Goal: Task Accomplishment & Management: Complete application form

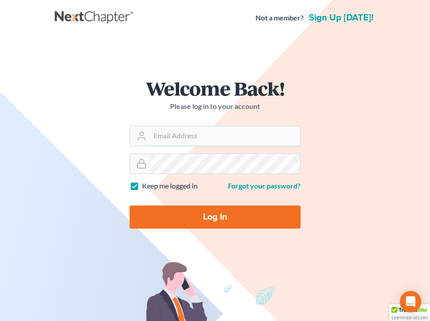
type input "[PERSON_NAME][EMAIL_ADDRESS][DOMAIN_NAME]"
click at [235, 217] on input "Log In" at bounding box center [214, 217] width 171 height 23
type input "Thinking..."
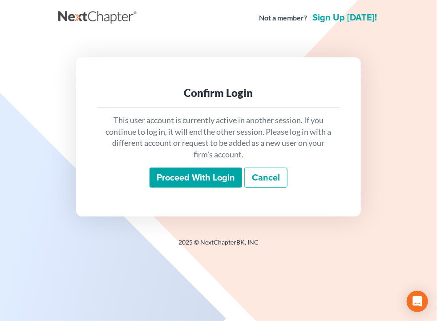
click at [285, 183] on link "Cancel" at bounding box center [265, 178] width 43 height 20
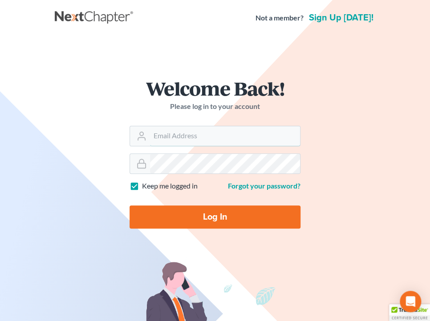
type input "shong@cobbcountylaw.com"
click at [239, 217] on input "Log In" at bounding box center [214, 217] width 171 height 23
type input "Thinking..."
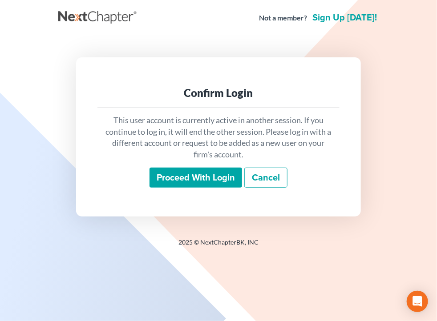
click at [272, 172] on link "Cancel" at bounding box center [265, 178] width 43 height 20
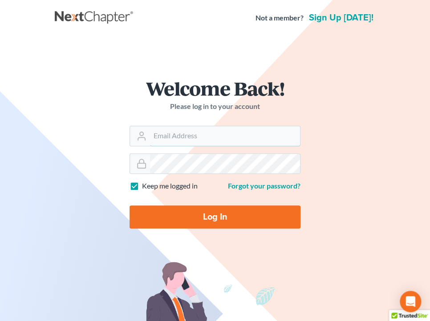
type input "[PERSON_NAME][EMAIL_ADDRESS][DOMAIN_NAME]"
click at [223, 221] on input "Log In" at bounding box center [214, 217] width 171 height 23
type input "Thinking..."
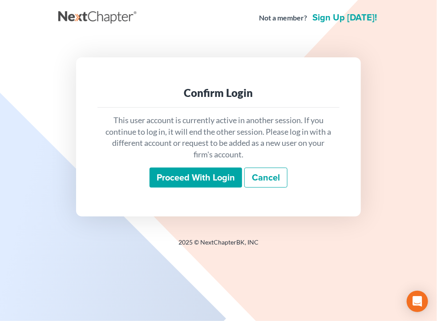
click at [196, 172] on input "Proceed with login" at bounding box center [195, 178] width 93 height 20
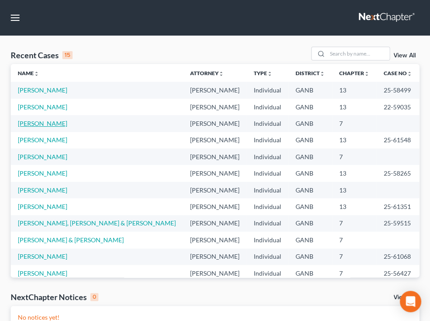
click at [29, 126] on td "[PERSON_NAME]" at bounding box center [97, 123] width 172 height 16
click at [29, 126] on link "[PERSON_NAME]" at bounding box center [42, 124] width 49 height 8
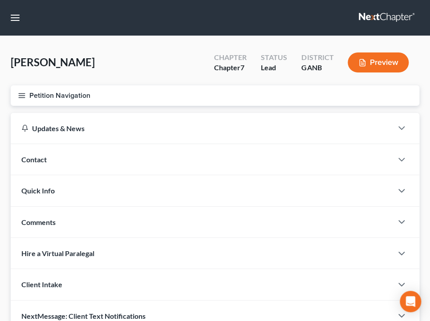
click at [79, 98] on button "Petition Navigation" at bounding box center [215, 95] width 408 height 20
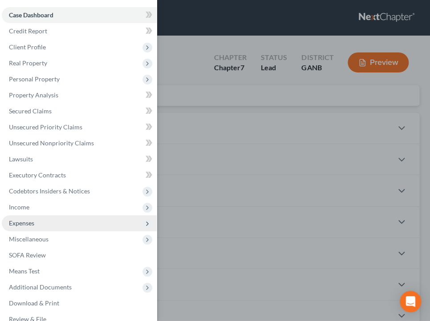
click at [31, 220] on span "Expenses" at bounding box center [21, 223] width 25 height 8
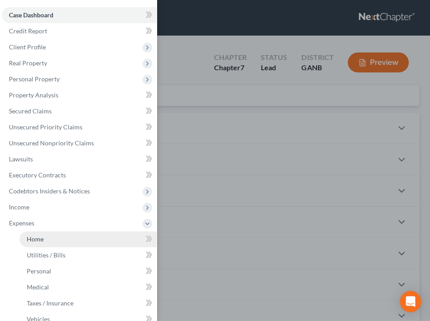
click at [49, 234] on link "Home" at bounding box center [88, 239] width 137 height 16
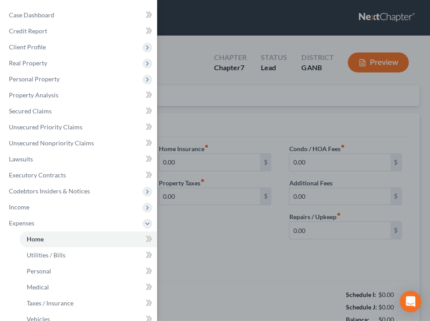
click at [207, 140] on div "Case Dashboard Payments Invoices Payments Payments Credit Report Client Profile" at bounding box center [215, 160] width 430 height 321
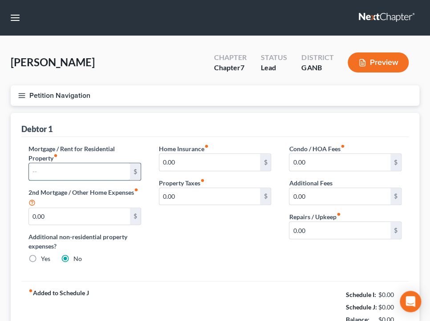
click at [82, 176] on input "text" at bounding box center [79, 171] width 101 height 17
type input "1,590"
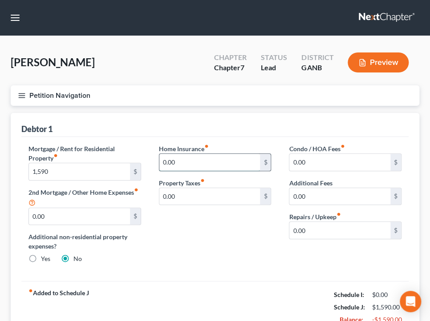
click at [210, 154] on input "0.00" at bounding box center [209, 162] width 101 height 17
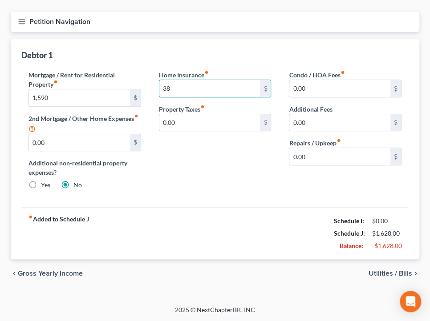
type input "38"
click at [391, 275] on span "Utilities / Bills" at bounding box center [390, 273] width 44 height 7
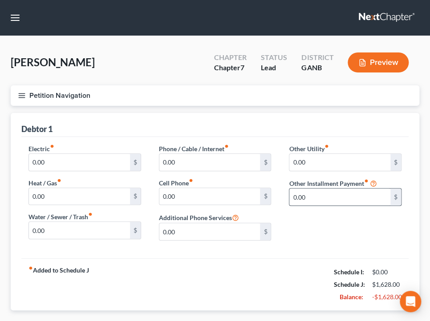
click at [399, 191] on div "$" at bounding box center [395, 197] width 11 height 17
click at [83, 168] on input "0.00" at bounding box center [79, 162] width 101 height 17
type input "190"
click at [47, 228] on input "0.00" at bounding box center [79, 230] width 101 height 17
type input "95"
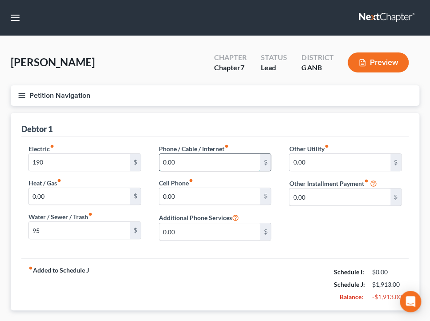
click at [185, 167] on input "0.00" at bounding box center [209, 162] width 101 height 17
type input "180"
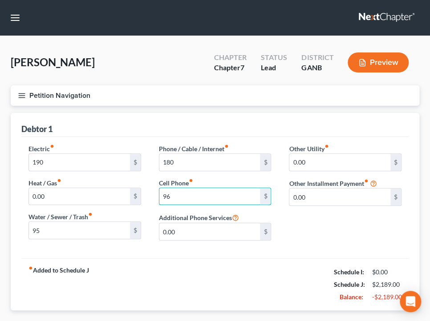
type input "96"
click at [291, 244] on div "Other Utility fiber_manual_record 0.00 $ Other Installment Payment fiber_manual…" at bounding box center [345, 196] width 130 height 104
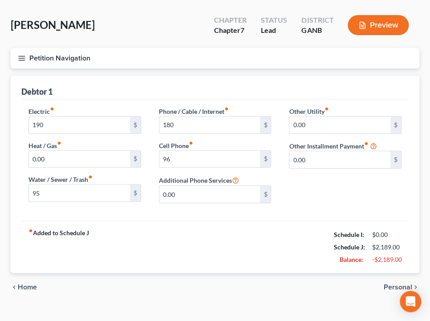
scroll to position [51, 0]
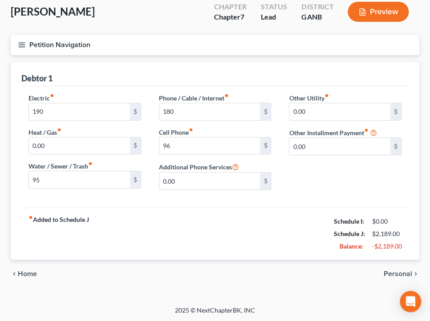
click at [387, 274] on span "Personal" at bounding box center [397, 273] width 28 height 7
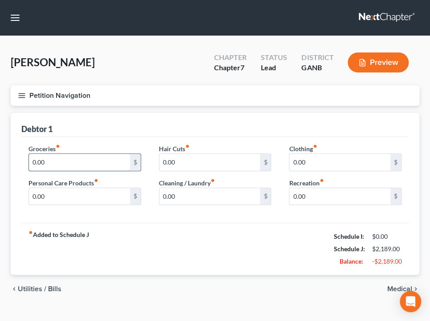
click at [77, 161] on input "0.00" at bounding box center [79, 162] width 101 height 17
type input "300"
drag, startPoint x: 283, startPoint y: 226, endPoint x: 324, endPoint y: 239, distance: 42.8
click at [283, 226] on div "fiber_manual_record Added to Schedule J Schedule I: $0.00 Schedule J: $2,489.00…" at bounding box center [214, 249] width 387 height 52
click at [395, 286] on span "Medical" at bounding box center [399, 289] width 25 height 7
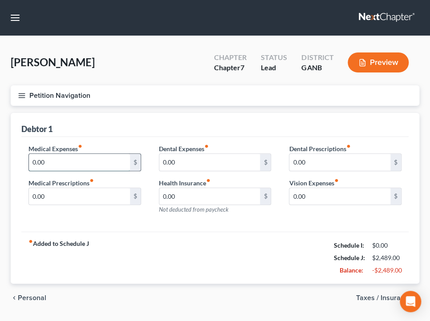
click at [102, 161] on input "0.00" at bounding box center [79, 162] width 101 height 17
click at [282, 120] on div "Debtor 1" at bounding box center [214, 125] width 387 height 24
click at [212, 91] on button "Petition Navigation" at bounding box center [215, 95] width 408 height 20
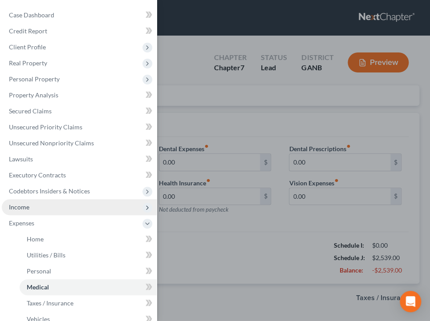
click at [30, 206] on span "Income" at bounding box center [79, 207] width 155 height 16
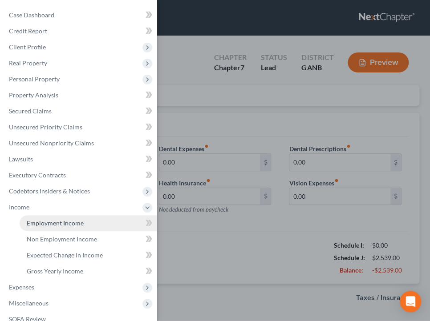
click at [45, 222] on span "Employment Income" at bounding box center [55, 223] width 57 height 8
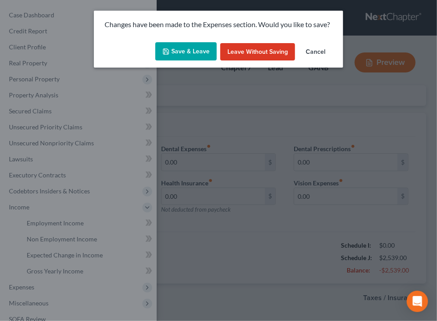
click at [201, 47] on button "Save & Leave" at bounding box center [185, 51] width 61 height 19
type input "50.00"
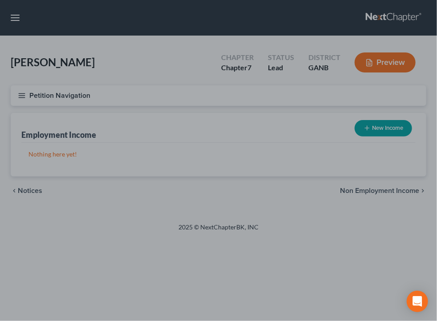
click at [382, 130] on div at bounding box center [218, 160] width 437 height 321
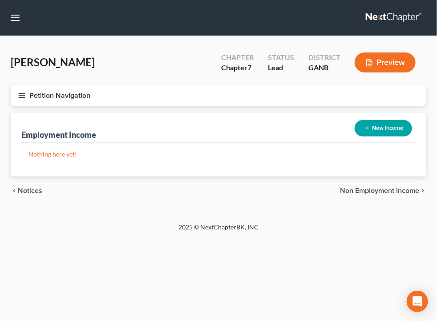
click at [381, 130] on button "New Income" at bounding box center [383, 128] width 57 height 16
select select "0"
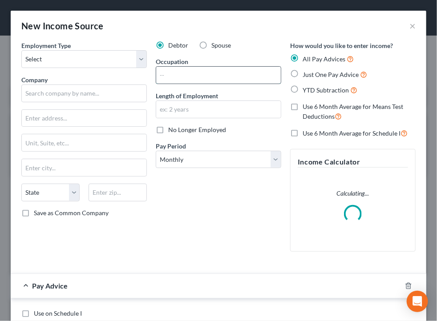
click at [196, 73] on input "text" at bounding box center [218, 75] width 125 height 17
type input "Workforce Manager"
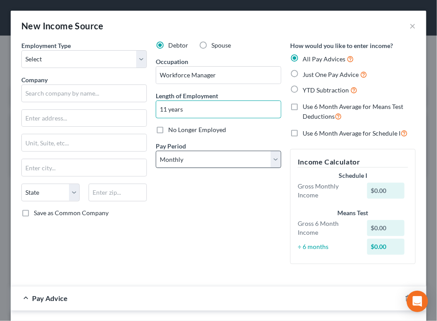
type input "11 years"
click at [185, 162] on select "Select Monthly Twice Monthly Every Other Week Weekly" at bounding box center [218, 160] width 125 height 18
select select "1"
click at [156, 151] on select "Select Monthly Twice Monthly Every Other Week Weekly" at bounding box center [218, 160] width 125 height 18
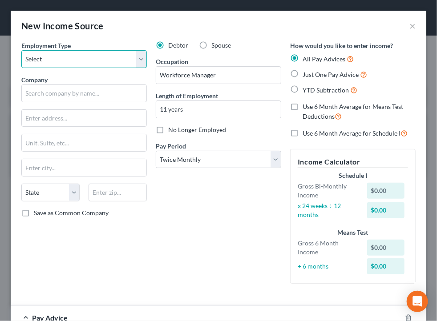
click at [94, 64] on select "Select Full or [DEMOGRAPHIC_DATA] Employment Self Employment" at bounding box center [83, 59] width 125 height 18
select select "0"
click at [21, 50] on select "Select Full or [DEMOGRAPHIC_DATA] Employment Self Employment" at bounding box center [83, 59] width 125 height 18
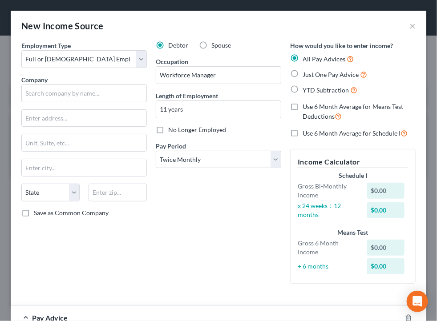
click at [114, 234] on div "Employment Type * Select Full or [DEMOGRAPHIC_DATA] Employment Self Employment …" at bounding box center [84, 166] width 134 height 250
click at [262, 204] on div "Debtor Spouse Occupation Workforce Manager Length of Employment 11 years No Lon…" at bounding box center [218, 166] width 134 height 250
click at [91, 90] on input "text" at bounding box center [83, 94] width 125 height 18
click at [36, 93] on input "text" at bounding box center [83, 94] width 125 height 18
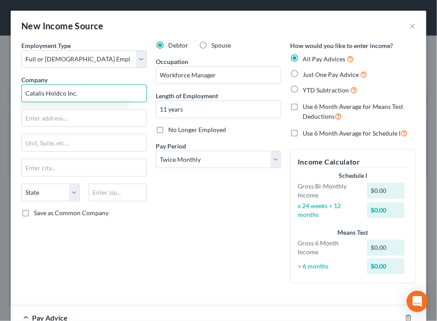
type input "Catalis Holdco Inc."
click at [96, 88] on input "Catalis Holdco Inc." at bounding box center [83, 94] width 125 height 18
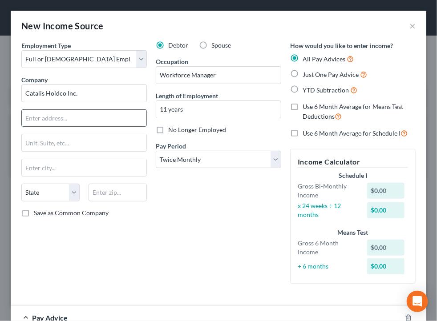
click at [86, 121] on input "text" at bounding box center [84, 118] width 125 height 17
click at [119, 120] on input "[STREET_ADDRESS]" at bounding box center [84, 118] width 125 height 17
type input "[STREET_ADDRESS]"
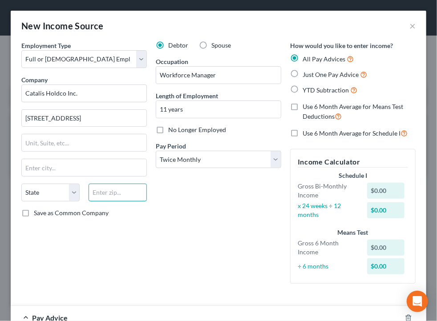
click at [128, 190] on input "text" at bounding box center [118, 193] width 58 height 18
type input "30005"
type input "Alpharetta"
select select "10"
click at [191, 231] on div "Debtor Spouse Occupation Workforce Manager Length of Employment 11 years No Lon…" at bounding box center [218, 166] width 134 height 250
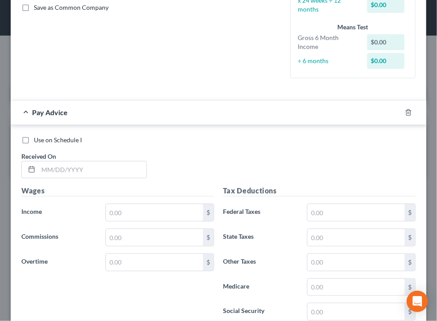
scroll to position [218, 0]
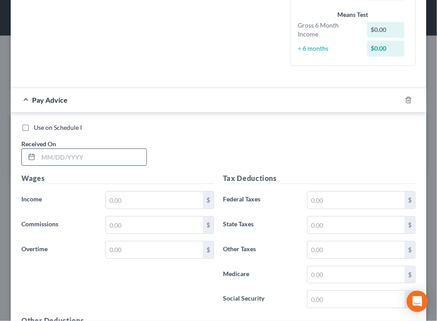
click at [121, 162] on input "text" at bounding box center [92, 157] width 108 height 17
type input "[DATE]"
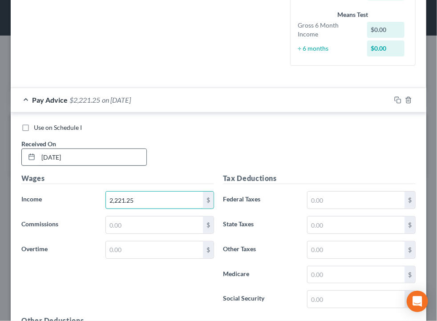
type input "2,221.25"
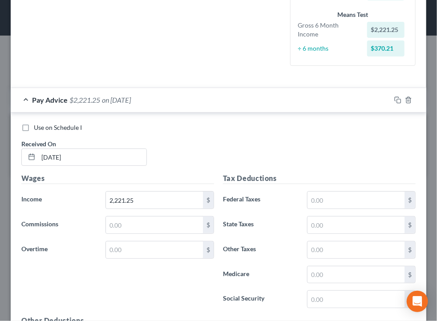
click at [303, 203] on div "$" at bounding box center [361, 200] width 117 height 18
click at [315, 203] on input "text" at bounding box center [355, 200] width 97 height 17
type input "158.85"
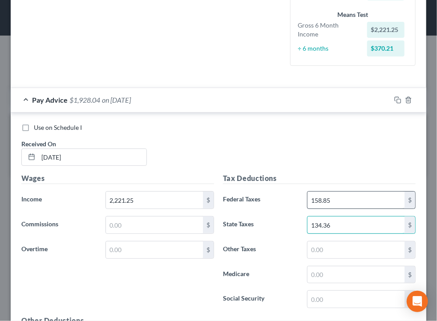
type input "134.36"
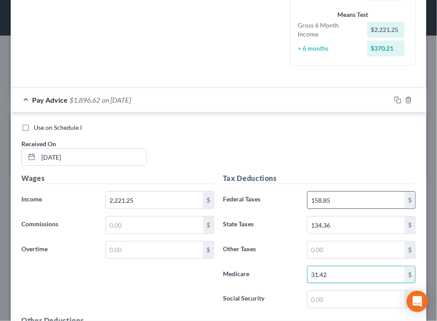
type input "31.42"
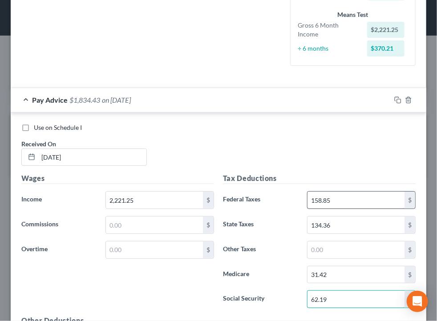
type input "62.19"
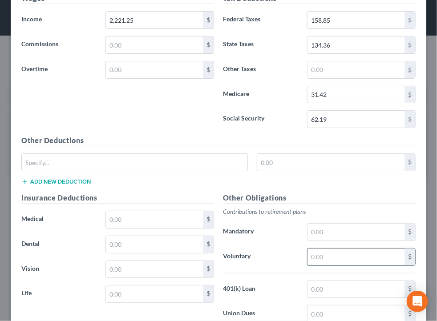
click at [340, 258] on input "text" at bounding box center [355, 257] width 97 height 17
type input "132.63"
click at [164, 250] on input "text" at bounding box center [154, 244] width 97 height 17
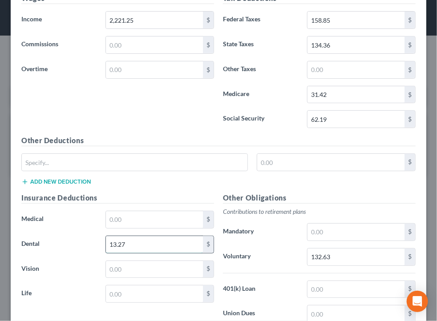
type input "13.27"
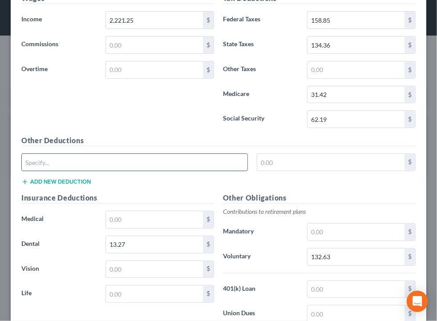
click at [167, 155] on input "text" at bounding box center [135, 162] width 226 height 17
type input "DPI Long Term Disability"
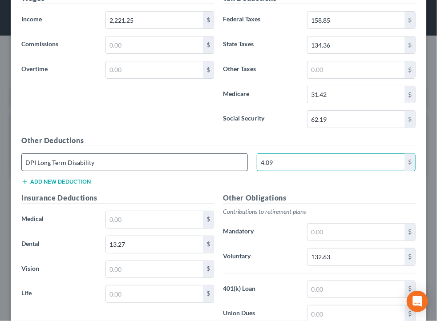
type input "4.09"
click at [21, 178] on button "Add new deduction" at bounding box center [55, 181] width 69 height 7
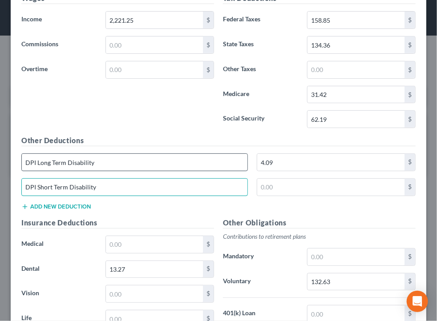
type input "DPI Short Term Disability"
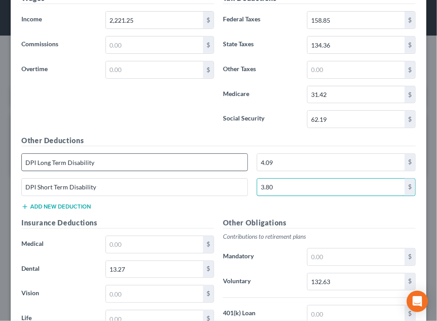
type input "3.80"
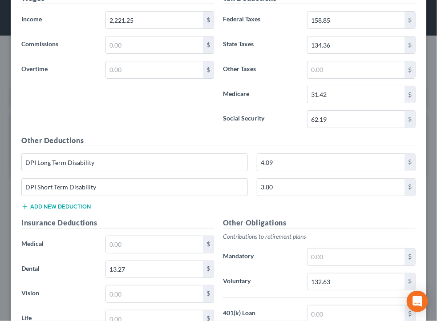
click at [82, 199] on div "DPI Short Term Disability 3.80 $" at bounding box center [218, 190] width 403 height 25
click at [83, 204] on button "Add new deduction" at bounding box center [55, 206] width 69 height 7
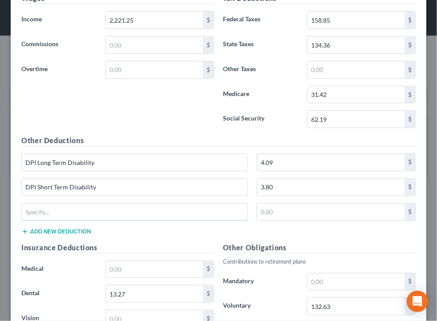
click at [90, 197] on div "Other Deductions DPI Long Term Disability 4.09 $ DPI Short Term Disability 3.80…" at bounding box center [218, 188] width 403 height 107
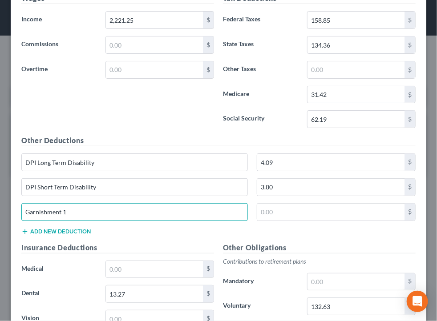
type input "Garnishment 1"
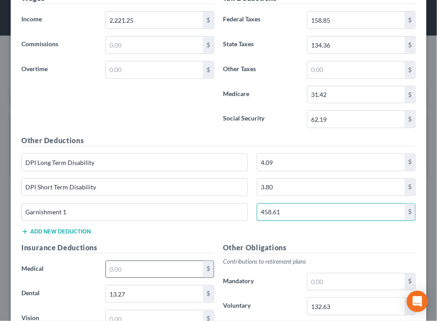
type input "458.61"
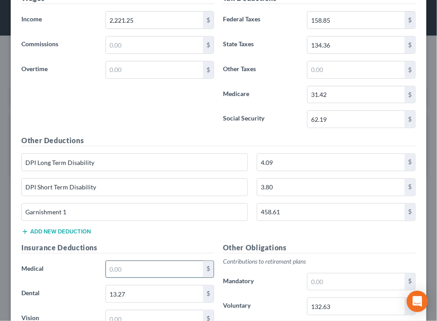
click at [156, 264] on input "text" at bounding box center [154, 269] width 97 height 17
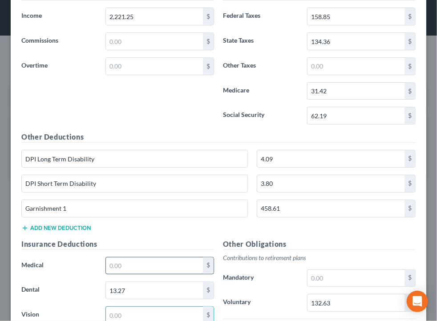
scroll to position [559, 0]
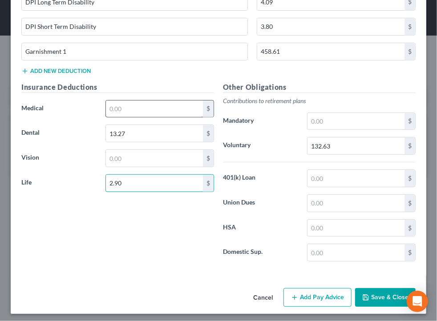
type input "2.90"
type input "37.50"
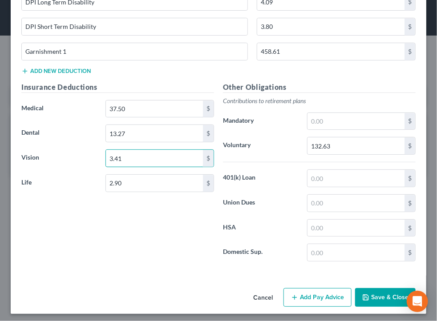
type input "3.41"
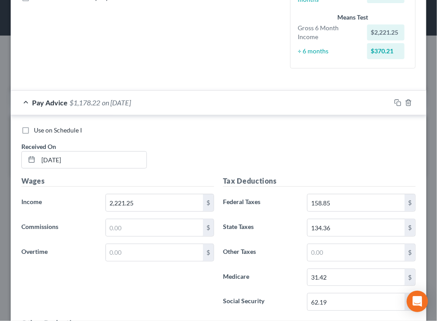
scroll to position [217, 0]
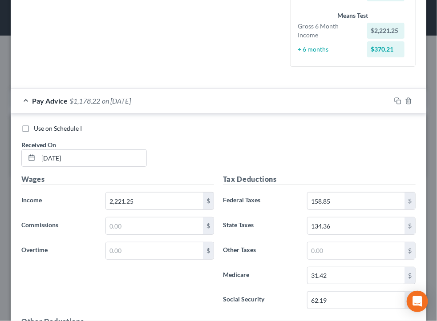
click at [334, 99] on div "Pay Advice $1,178.22 on [DATE]" at bounding box center [201, 101] width 380 height 24
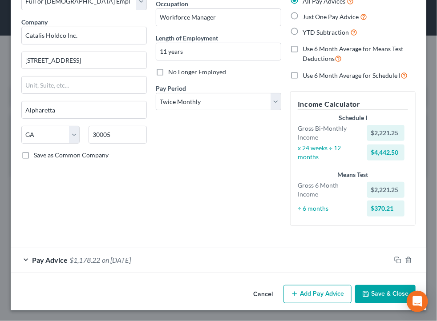
scroll to position [57, 0]
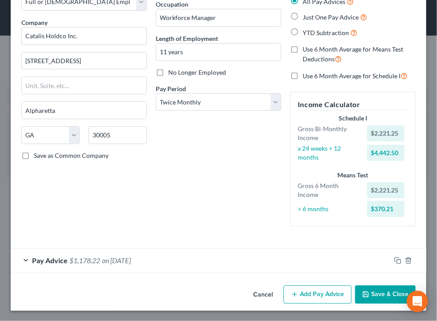
click at [306, 294] on button "Add Pay Advice" at bounding box center [317, 295] width 68 height 19
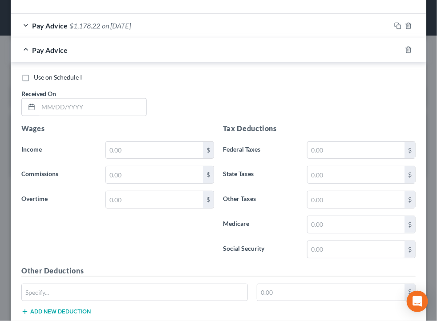
scroll to position [307, 0]
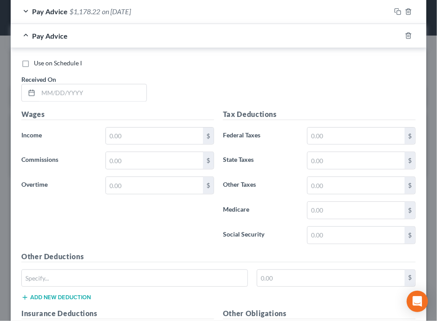
click at [259, 71] on div "Use on Schedule I Received On *" at bounding box center [218, 84] width 403 height 50
click at [102, 97] on input "text" at bounding box center [92, 93] width 108 height 17
type input "[DATE]"
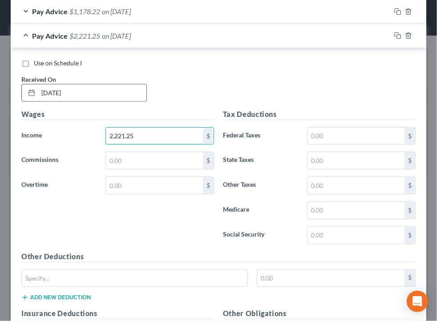
type input "2,221.25"
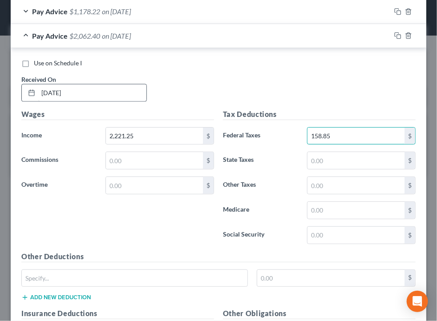
type input "158.85"
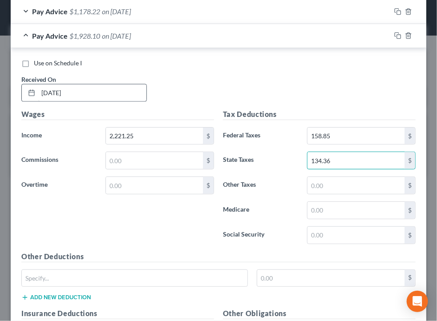
type input "134.36"
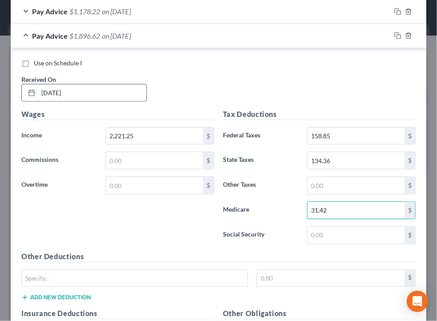
type input "31.42"
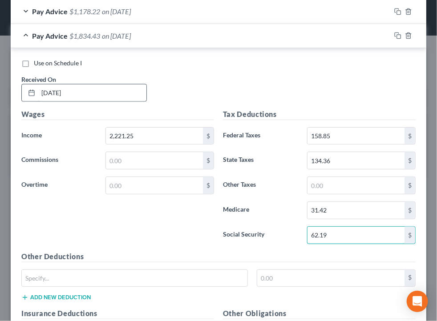
type input "62.19"
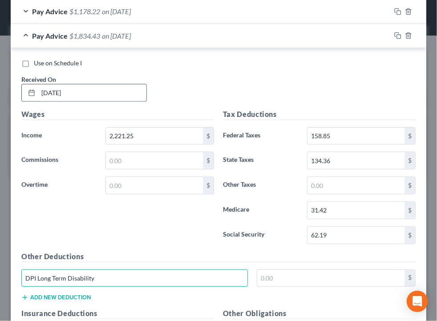
type input "DPI Long Term Disability"
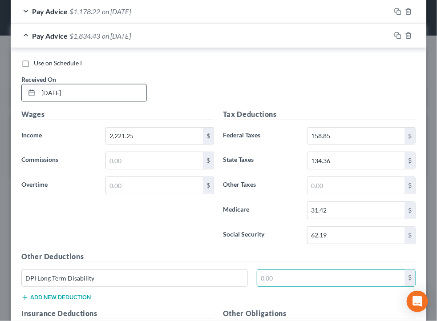
type input "1"
type input "4.09"
click at [21, 294] on button "Add new deduction" at bounding box center [55, 297] width 69 height 7
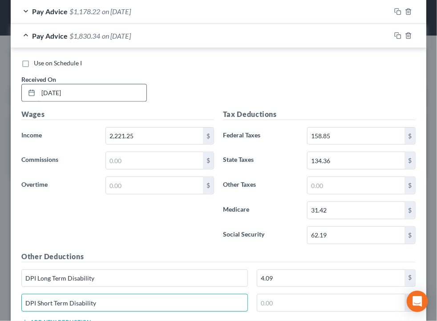
type input "DPI Short Term Disability"
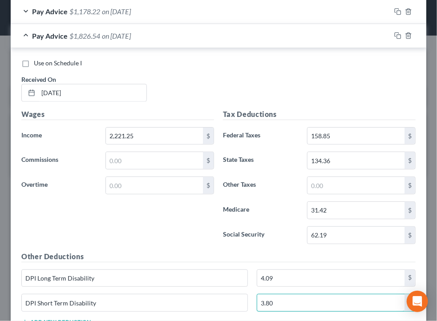
type input "3.80"
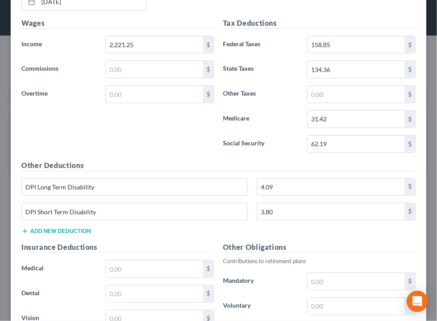
scroll to position [411, 0]
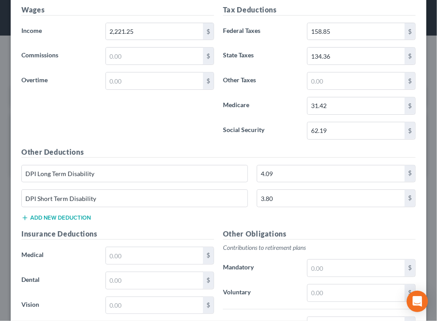
click at [81, 214] on button "Add new deduction" at bounding box center [55, 217] width 69 height 7
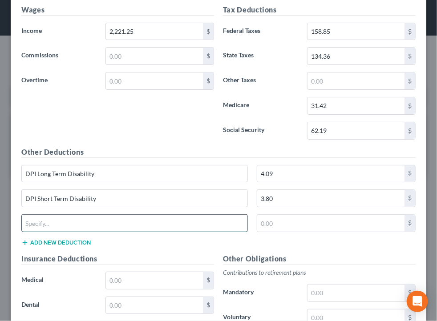
click at [91, 217] on input "text" at bounding box center [135, 223] width 226 height 17
type input "Garnishment 1"
type input "37.50"
type input "13.27"
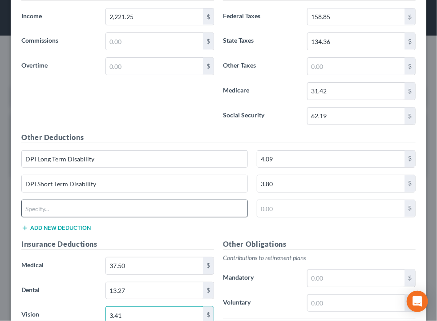
type input "3.41"
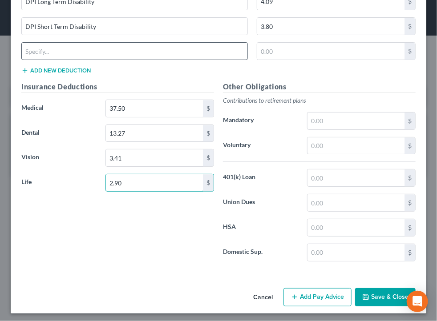
type input "2.90"
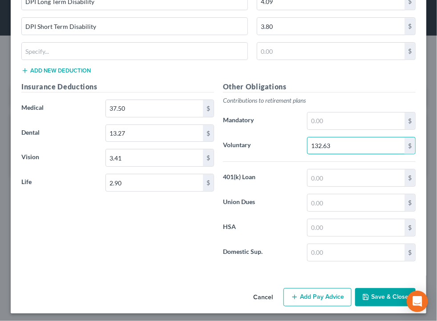
type input "132.63"
click at [298, 292] on button "Add Pay Advice" at bounding box center [317, 297] width 68 height 19
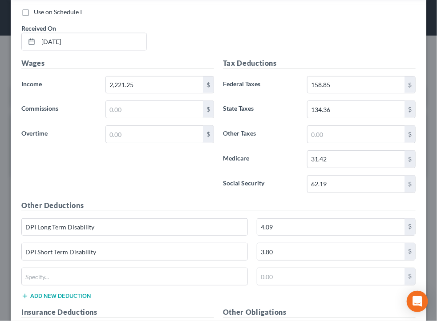
scroll to position [316, 0]
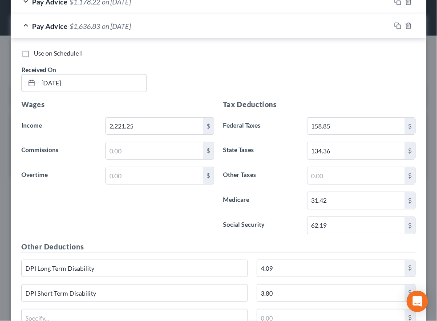
click at [342, 25] on div "Pay Advice $1,636.83 on [DATE]" at bounding box center [201, 26] width 380 height 24
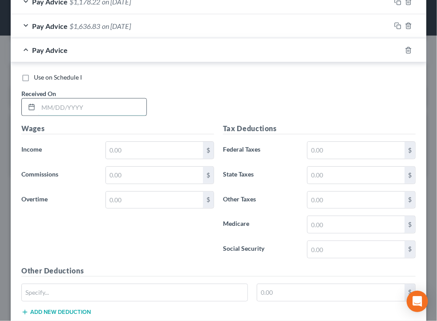
click at [106, 105] on input "text" at bounding box center [92, 107] width 108 height 17
click at [119, 105] on input "08/" at bounding box center [92, 107] width 108 height 17
type input "[DATE]"
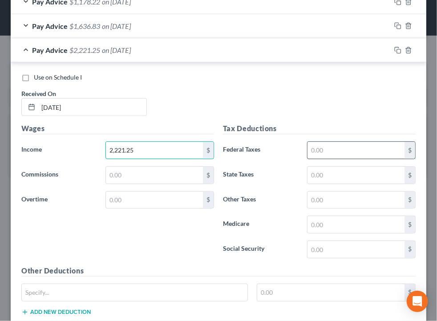
type input "2,221.25"
click at [324, 149] on input "text" at bounding box center [355, 150] width 97 height 17
type input "158.85"
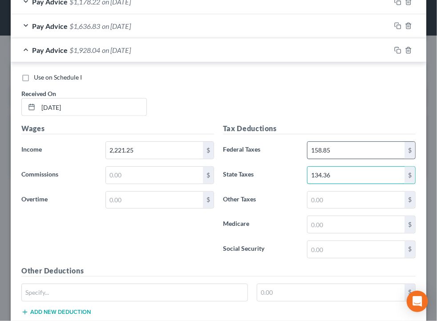
type input "134.36"
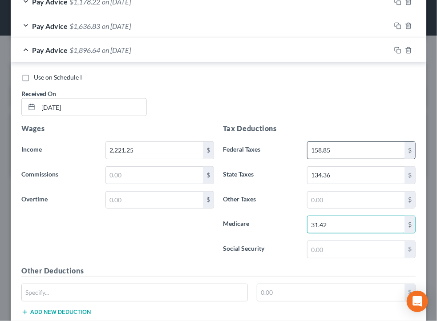
type input "31.42"
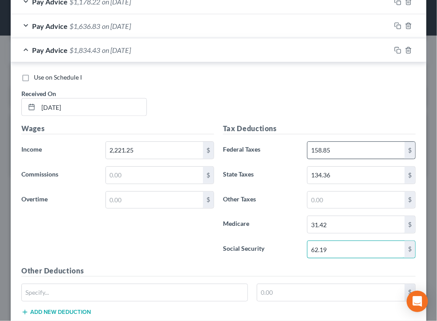
type input "62.19"
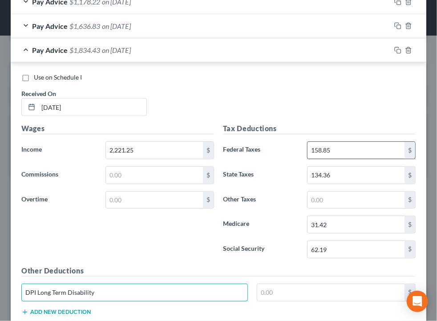
type input "DPI Long Term Disability"
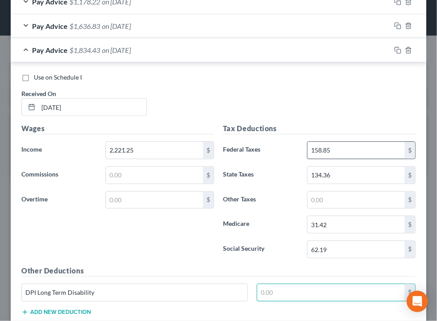
type input "1"
type input "4.09"
click at [21, 309] on button "Add new deduction" at bounding box center [55, 312] width 69 height 7
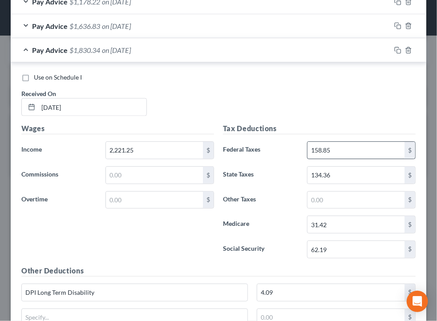
scroll to position [319, 0]
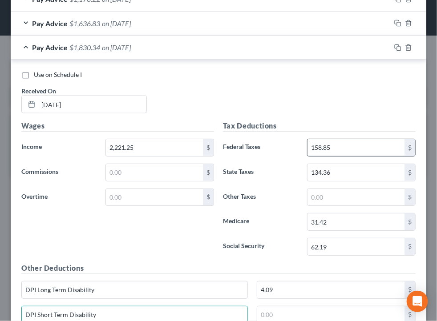
type input "DPI Short Term Disability"
type input "3.80"
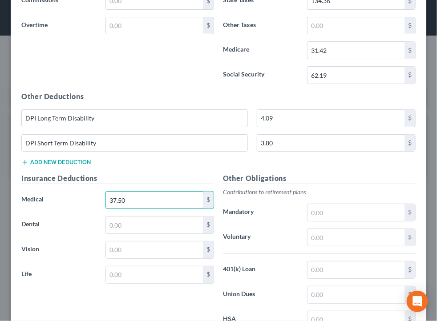
type input "37.50"
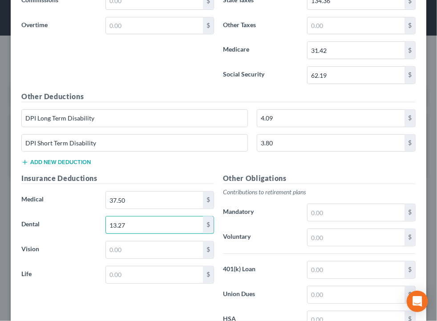
type input "13.27"
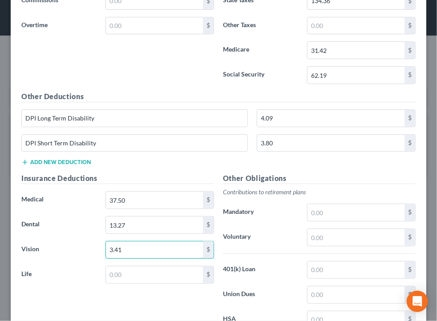
type input "3.41"
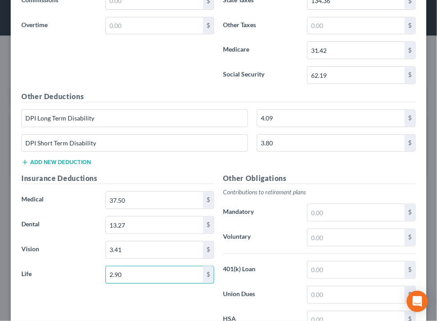
type input "2.90"
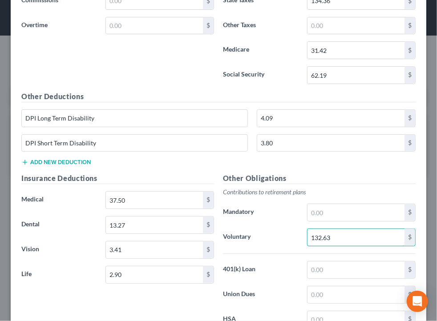
type input "132.63"
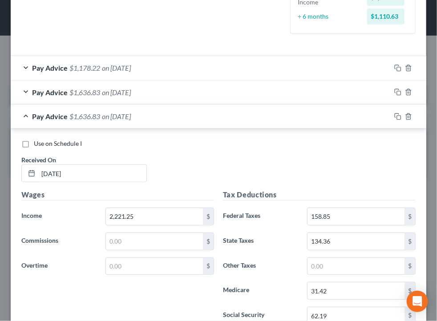
scroll to position [242, 0]
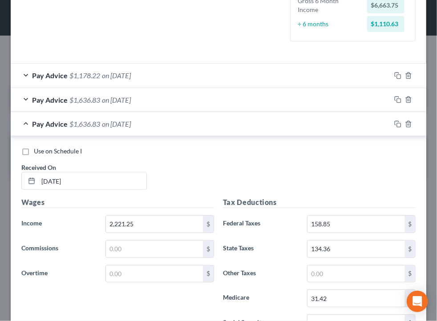
click at [235, 116] on div "Pay Advice $1,636.83 on [DATE]" at bounding box center [201, 124] width 380 height 24
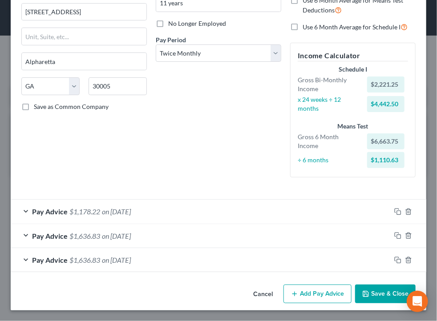
scroll to position [105, 0]
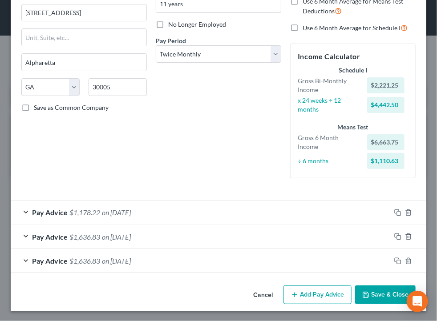
click at [309, 303] on button "Add Pay Advice" at bounding box center [317, 295] width 68 height 19
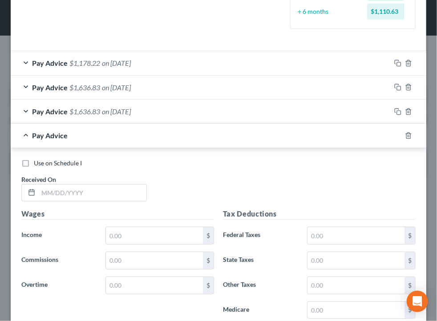
scroll to position [316, 0]
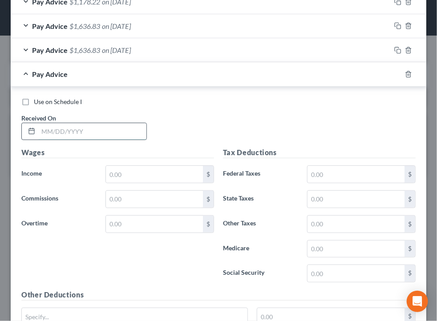
click at [117, 132] on input "text" at bounding box center [92, 131] width 108 height 17
type input "[DATE]"
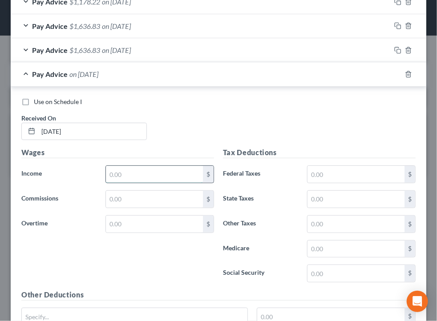
click at [148, 168] on input "text" at bounding box center [154, 174] width 97 height 17
type input "2,221.25"
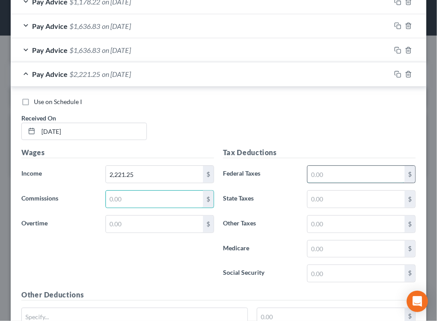
click at [359, 177] on input "text" at bounding box center [355, 174] width 97 height 17
type input "158.85"
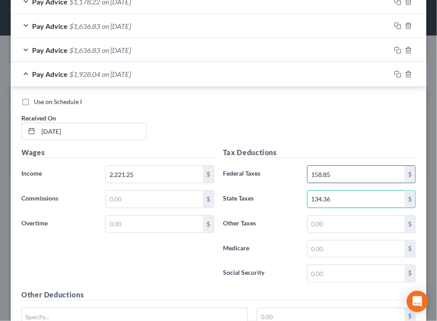
type input "134.36"
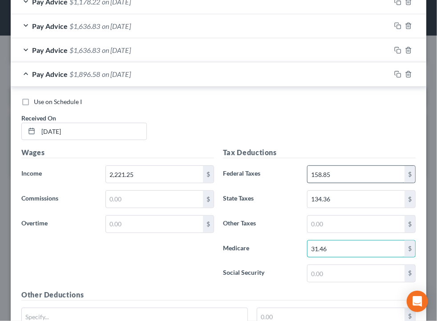
type input "31.46"
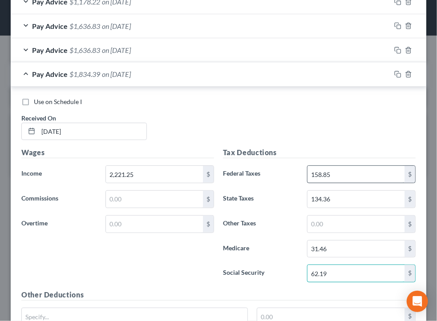
type input "62.19"
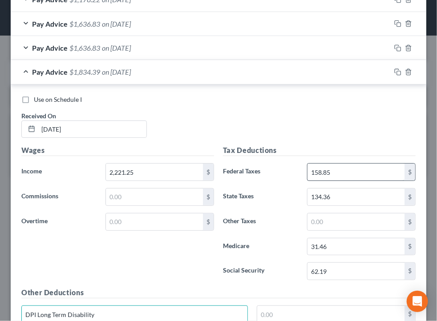
type input "DPI Long Term Disability"
type input "4.09"
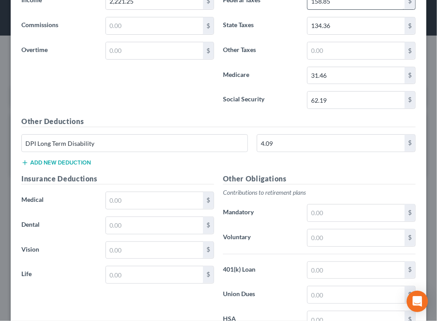
click at [21, 159] on button "Add new deduction" at bounding box center [55, 162] width 69 height 7
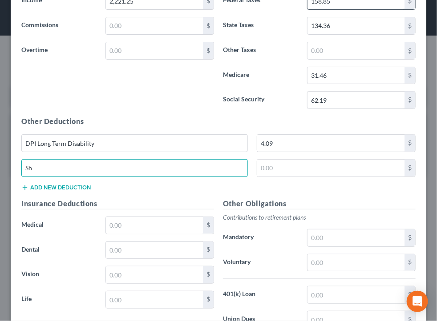
type input "S"
type input "DPI Short Term Disability"
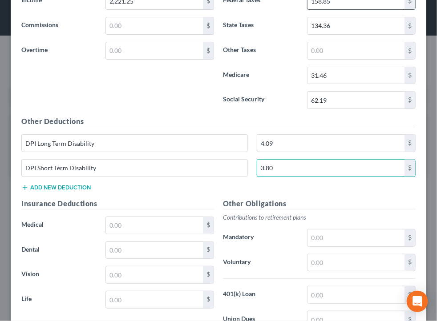
type input "3.80"
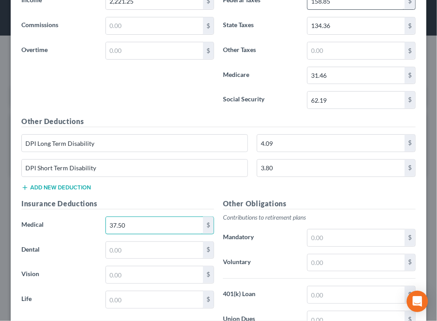
type input "37.50"
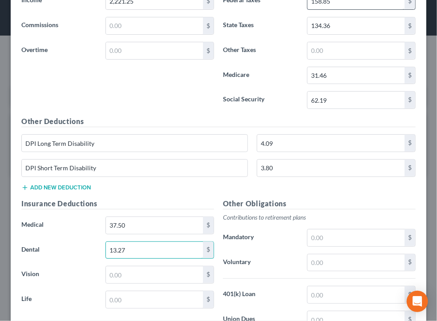
type input "13.27"
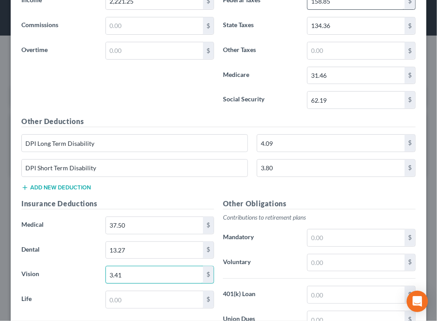
type input "3.41"
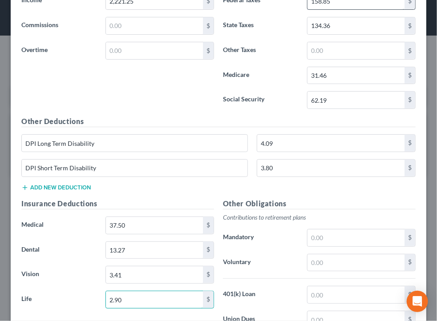
type input "2.90"
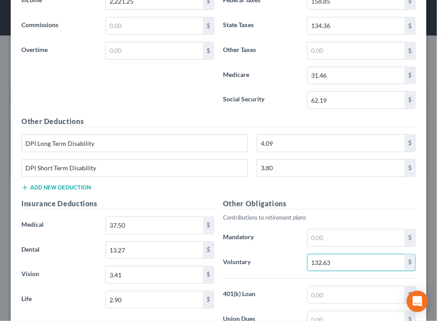
type input "132.63"
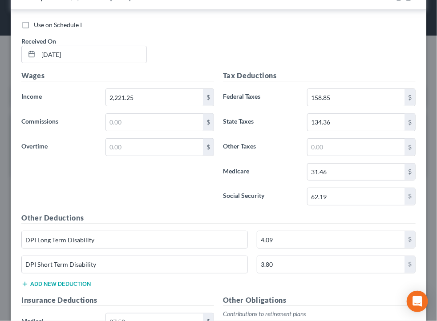
scroll to position [394, 0]
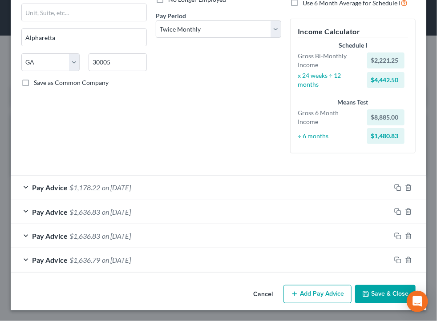
scroll to position [130, 0]
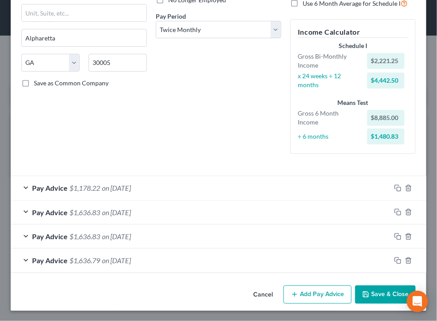
click at [311, 298] on button "Add Pay Advice" at bounding box center [317, 295] width 68 height 19
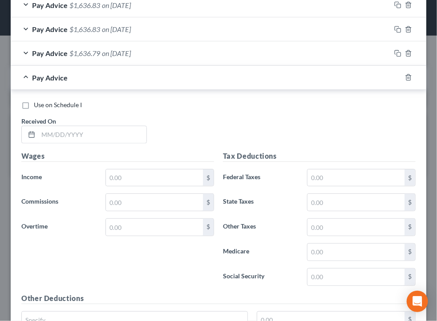
scroll to position [338, 0]
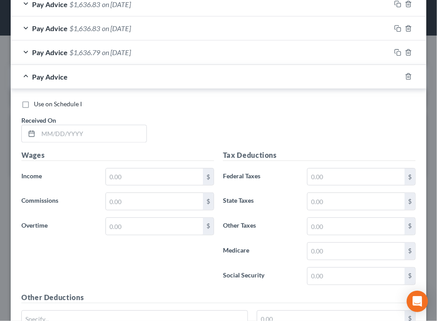
click at [93, 142] on div "Use on Schedule I Received On *" at bounding box center [218, 125] width 403 height 50
click at [92, 137] on input "text" at bounding box center [92, 133] width 108 height 17
click at [99, 145] on div "Use on Schedule I Received On * 07/" at bounding box center [218, 125] width 403 height 50
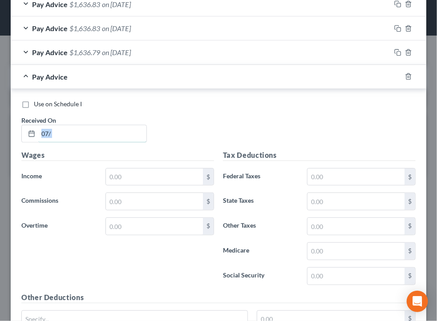
drag, startPoint x: 101, startPoint y: 137, endPoint x: 105, endPoint y: 142, distance: 6.4
click at [105, 142] on div "Use on Schedule I Received On * 07/" at bounding box center [218, 125] width 403 height 50
type input "[DATE]"
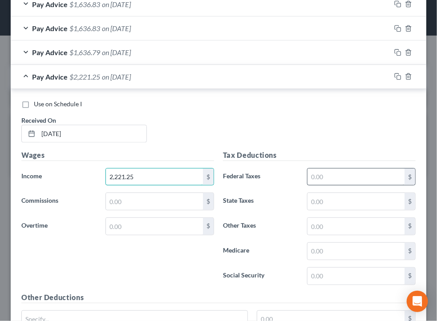
type input "2,221.25"
click at [338, 173] on input "text" at bounding box center [355, 177] width 97 height 17
type input "158.85"
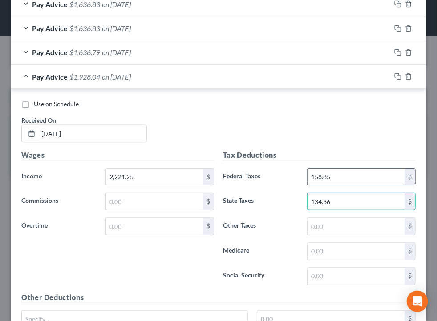
type input "134.36"
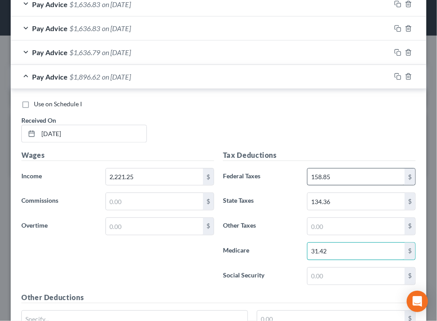
type input "31.42"
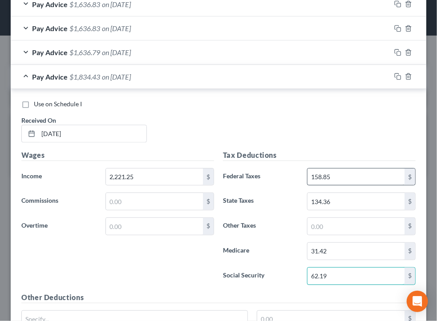
type input "62.19"
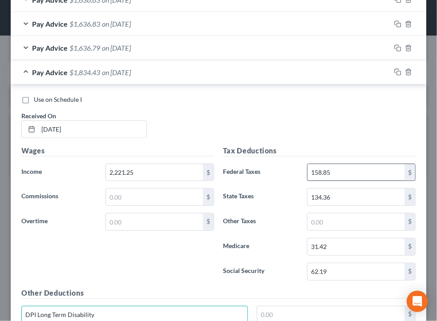
type input "DPI Long Term Disability"
type input "4.09"
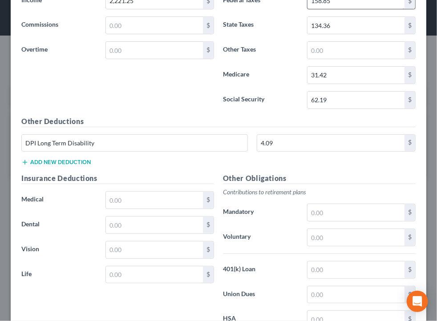
click at [21, 159] on button "Add new deduction" at bounding box center [55, 162] width 69 height 7
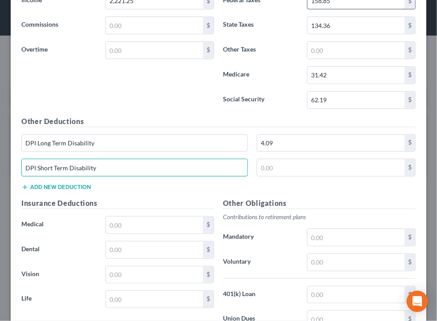
type input "DPI Short Term Disability"
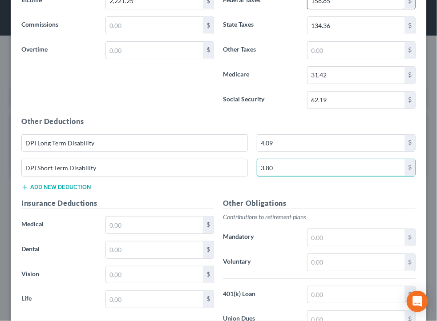
type input "3.80"
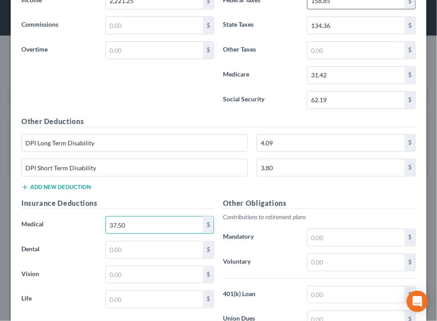
type input "37.50"
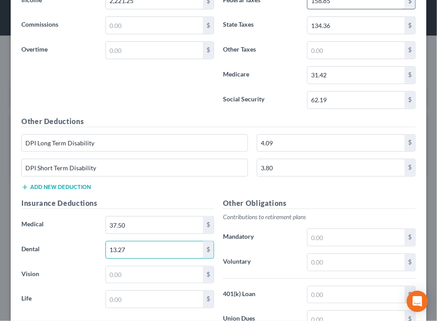
type input "13.27"
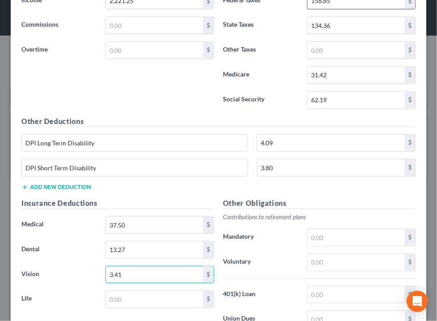
type input "3.41"
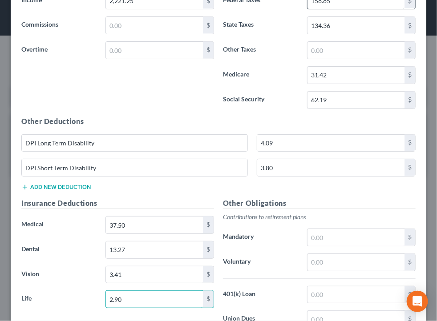
type input "2.90"
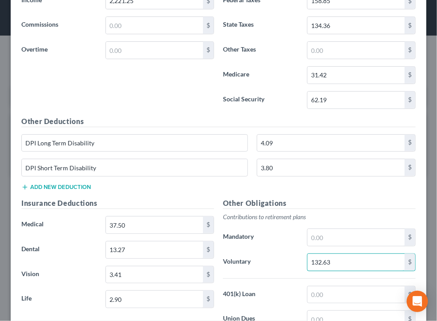
type input "132.63"
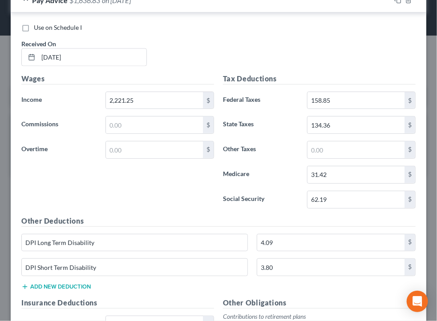
scroll to position [381, 0]
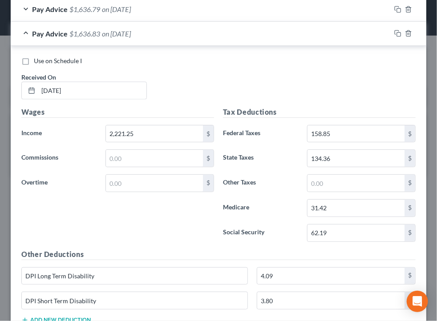
click at [262, 36] on div "Pay Advice $1,636.83 on [DATE]" at bounding box center [201, 34] width 380 height 24
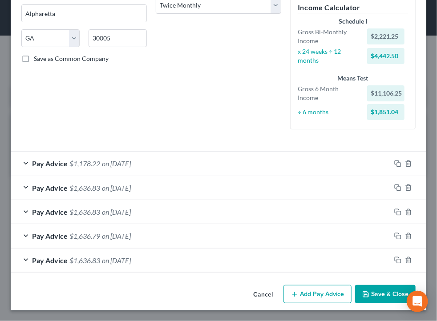
scroll to position [154, 0]
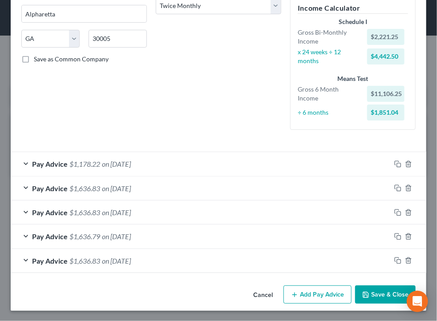
click at [295, 289] on button "Add Pay Advice" at bounding box center [317, 295] width 68 height 19
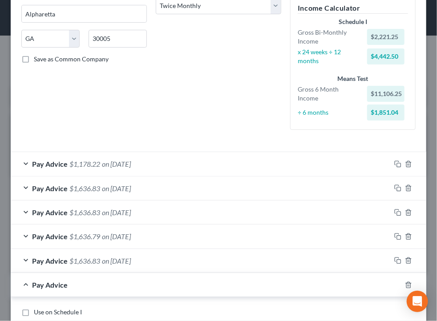
click at [254, 311] on div "Use on Schedule I" at bounding box center [218, 312] width 394 height 9
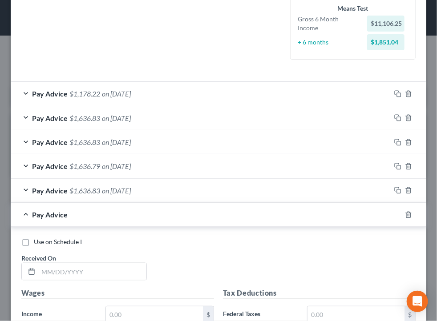
scroll to position [225, 0]
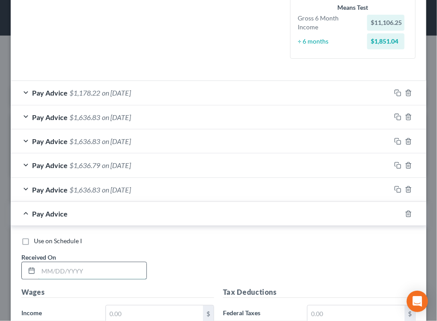
click at [137, 270] on input "text" at bounding box center [92, 270] width 108 height 17
type input "[DATE]"
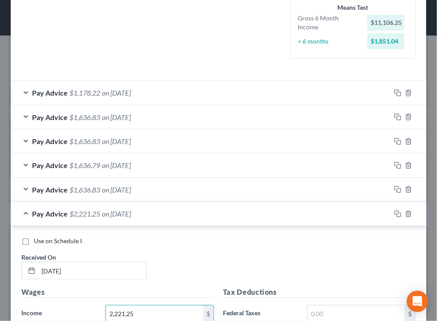
type input "2,221.25"
click at [214, 240] on div "Use on Schedule I" at bounding box center [218, 241] width 394 height 9
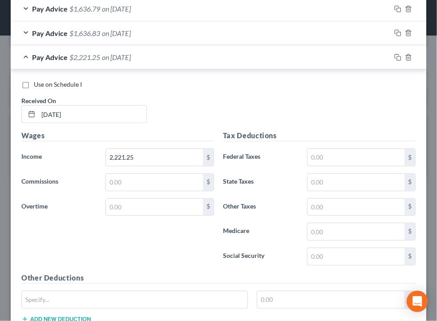
scroll to position [385, 0]
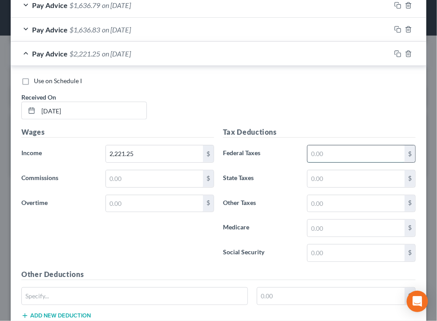
click at [345, 149] on input "text" at bounding box center [355, 153] width 97 height 17
type input "158.85"
type input "134.36"
type input "31.42"
type input "62.19"
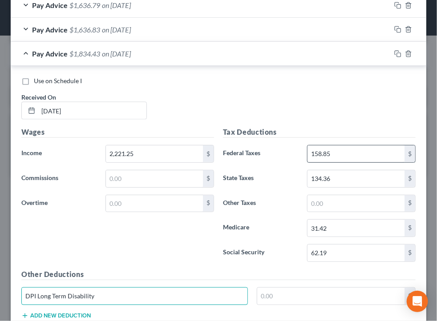
type input "DPI Long Term Disability"
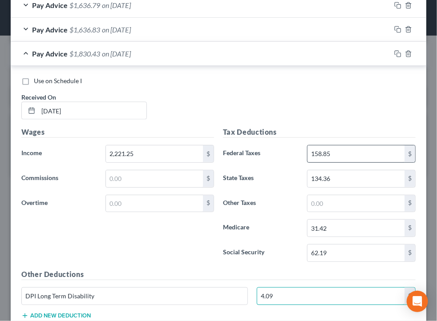
type input "4.09"
click at [21, 312] on button "Add new deduction" at bounding box center [55, 315] width 69 height 7
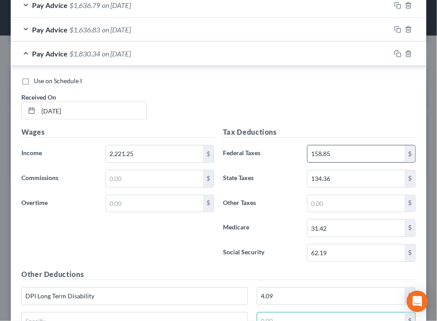
scroll to position [391, 0]
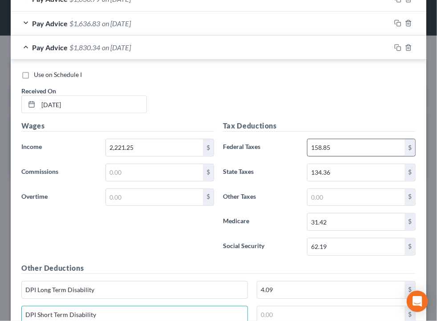
type input "DPI Short Term Disability"
type input "3.80"
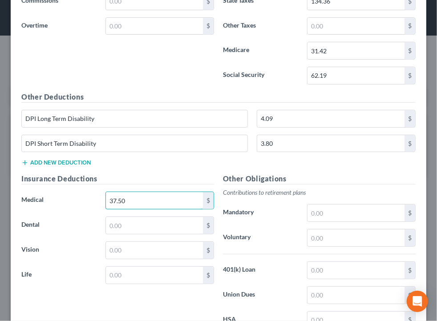
type input "37.50"
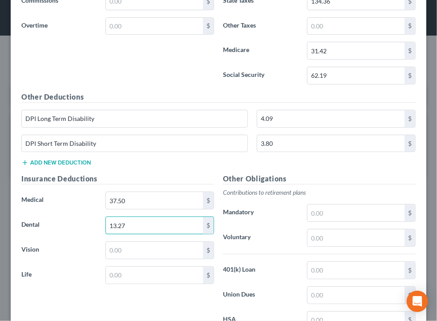
type input "13.27"
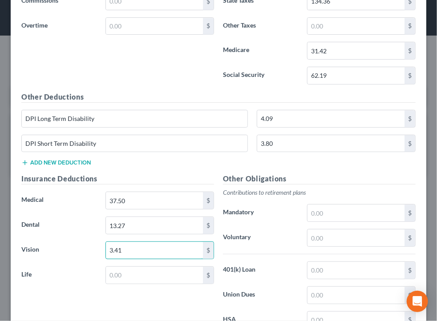
type input "3.41"
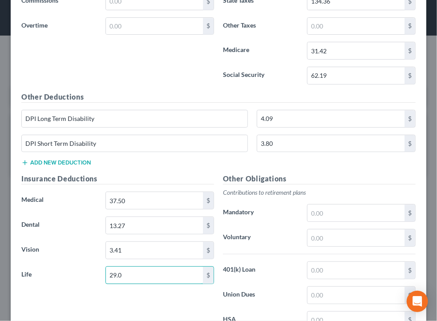
type input "29.0"
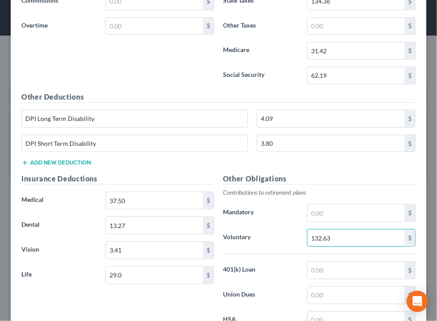
type input "132.63"
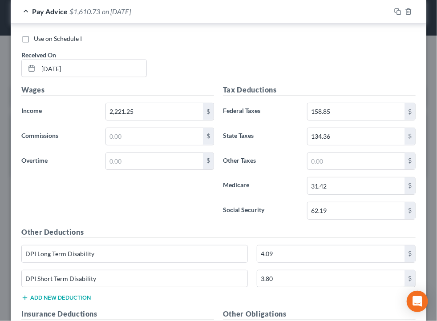
scroll to position [419, 0]
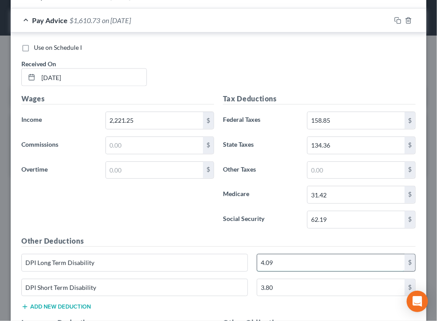
click at [311, 265] on input "4.09" at bounding box center [331, 262] width 148 height 17
click at [336, 267] on input "4.09" at bounding box center [331, 262] width 148 height 17
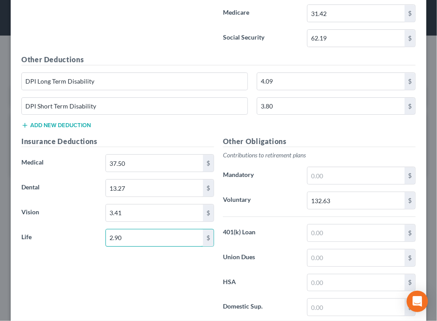
type input "2.90"
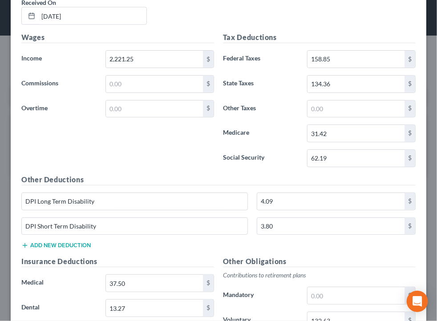
scroll to position [380, 0]
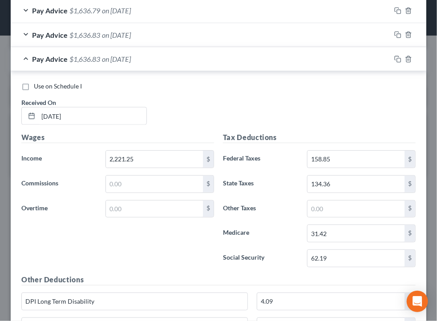
click at [270, 66] on div "Pay Advice $1,636.83 on [DATE]" at bounding box center [201, 59] width 380 height 24
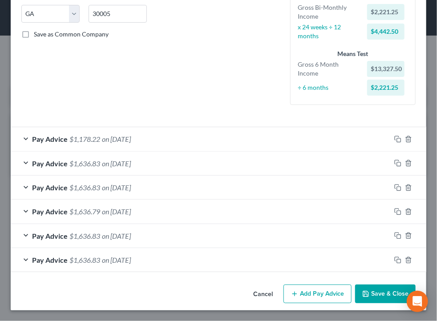
scroll to position [178, 0]
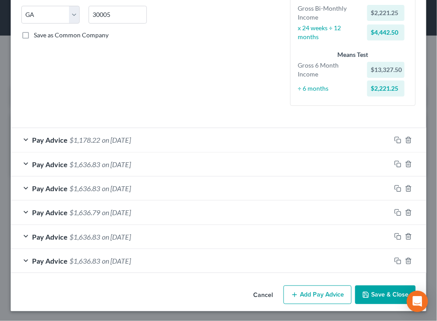
click at [322, 287] on button "Add Pay Advice" at bounding box center [317, 295] width 68 height 19
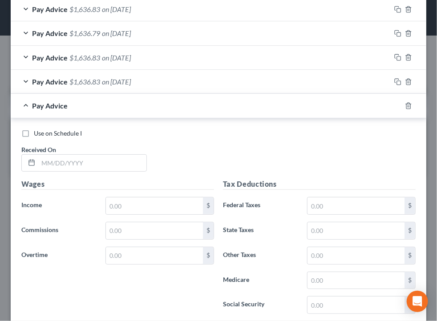
scroll to position [365, 0]
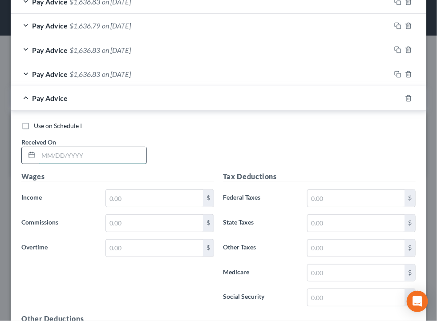
click at [80, 156] on input "text" at bounding box center [92, 155] width 108 height 17
type input "[DATE]"
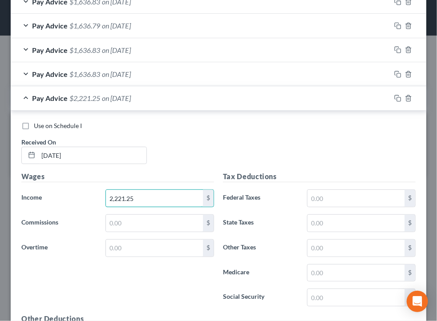
type input "2,221.25"
click at [190, 155] on div "Use on Schedule I Received On * [DATE]" at bounding box center [218, 146] width 403 height 50
click at [351, 202] on input "text" at bounding box center [355, 198] width 97 height 17
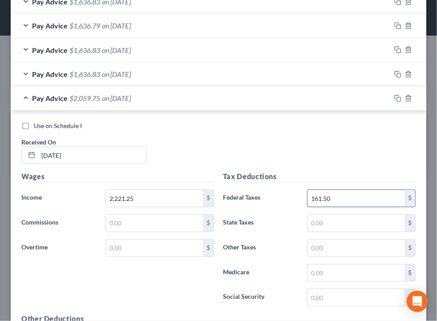
type input "161.50"
type input "134.36"
type input "31.42"
type input "65.78"
paste input "65.78"
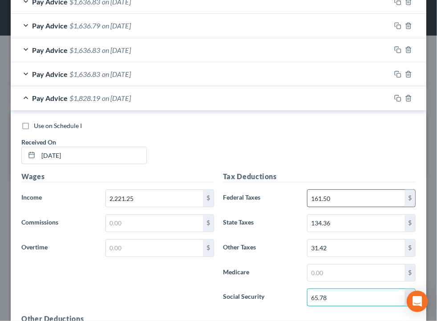
type input "65.78"
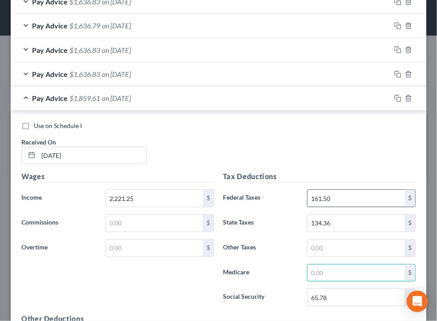
paste input "31.42"
type input "31.42"
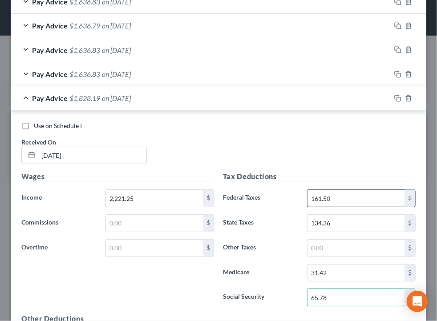
scroll to position [543, 0]
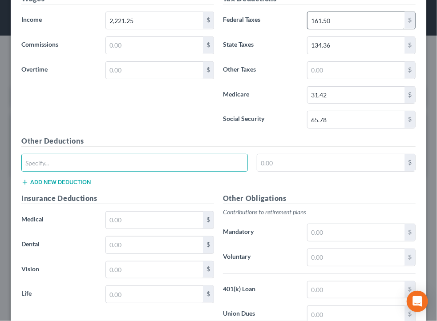
type input "1"
type input "DPI Long Term Disability"
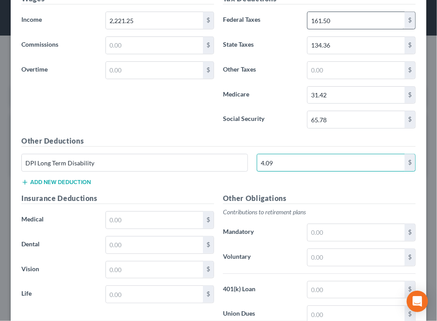
type input "4.09"
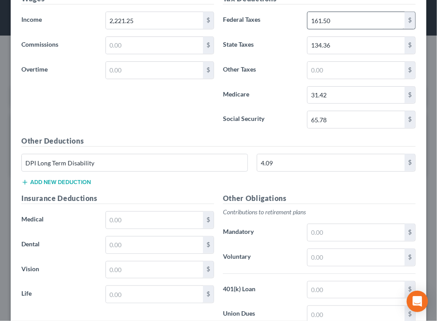
click at [21, 179] on button "Add new deduction" at bounding box center [55, 182] width 69 height 7
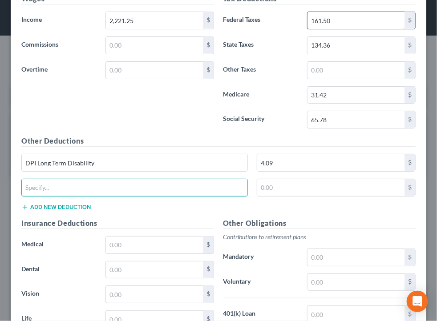
type input "S"
type input "DPI Short Term Disability"
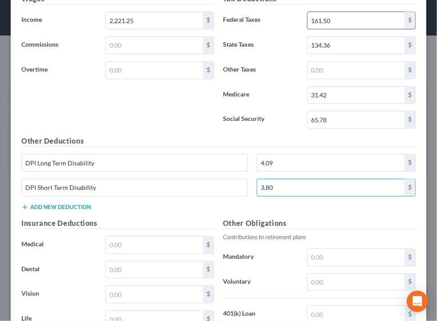
type input "3.80"
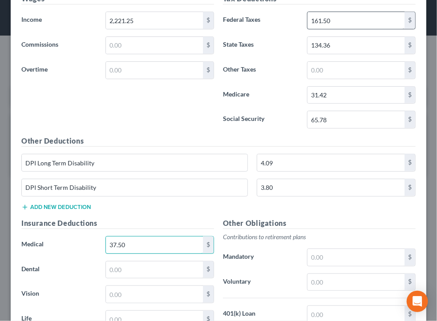
type input "37.50"
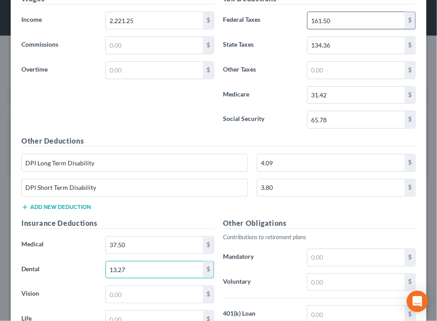
type input "13.27"
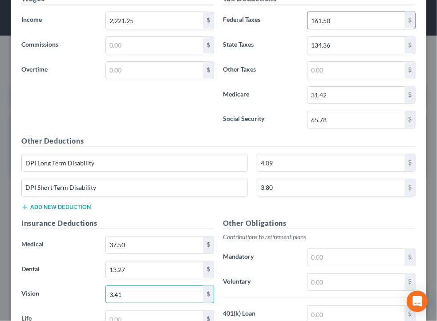
type input "3.41"
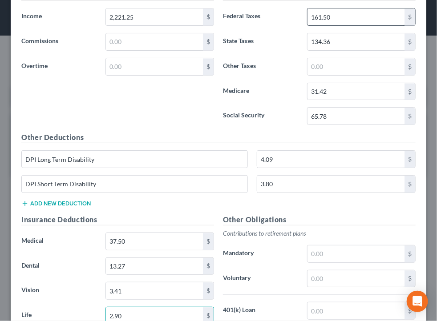
type input "2.90"
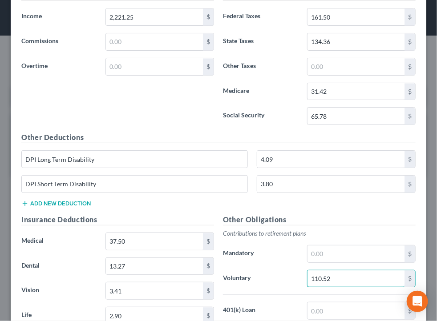
type input "110.52"
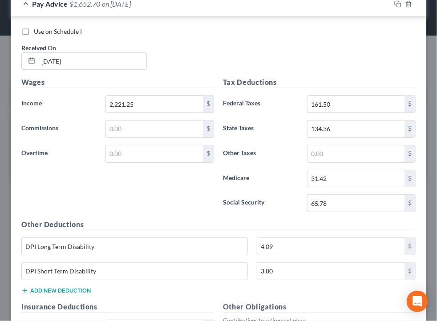
scroll to position [408, 0]
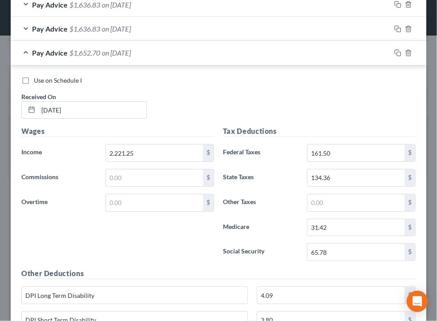
click at [319, 57] on div "Pay Advice $1,652.70 on [DATE]" at bounding box center [201, 53] width 380 height 24
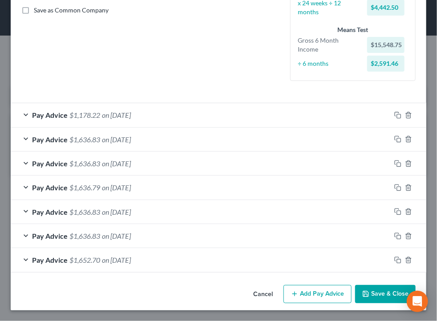
scroll to position [202, 0]
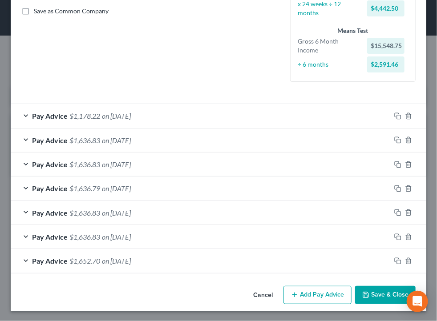
click at [306, 296] on button "Add Pay Advice" at bounding box center [317, 295] width 68 height 19
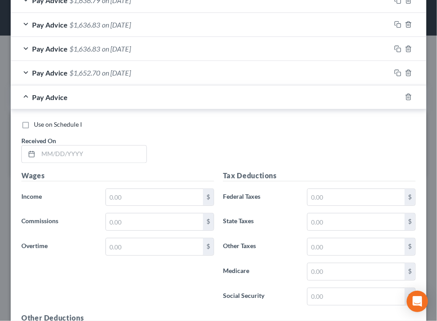
scroll to position [391, 0]
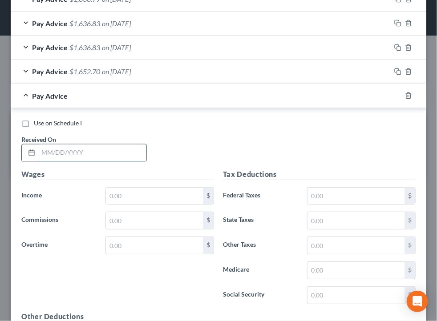
click at [104, 145] on input "text" at bounding box center [92, 153] width 108 height 17
type input "[DATE]"
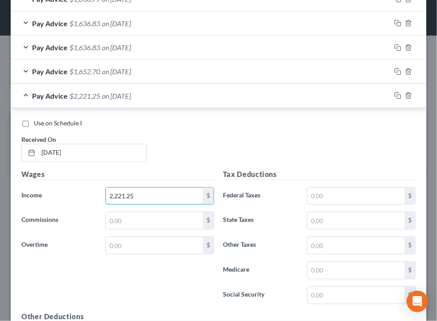
type input "2,221.25"
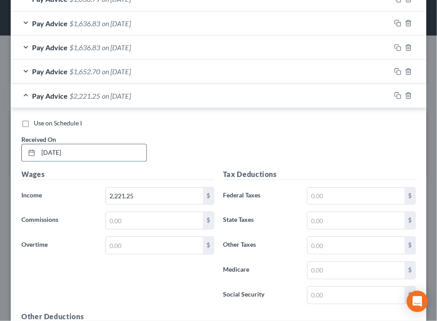
click at [53, 151] on input "[DATE]" at bounding box center [92, 153] width 108 height 17
click at [56, 151] on input "[DATE]" at bounding box center [92, 153] width 108 height 17
type input "[DATE]"
click at [363, 201] on input "text" at bounding box center [355, 196] width 97 height 17
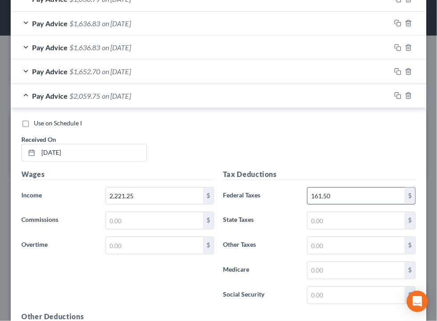
type input "161.50"
type input "134.36"
type input "31.42"
type input "65.78"
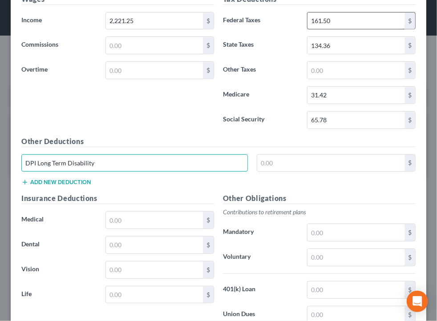
type input "DPI Long Term Disability"
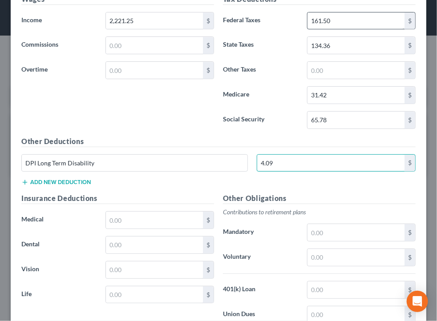
type input "4.09"
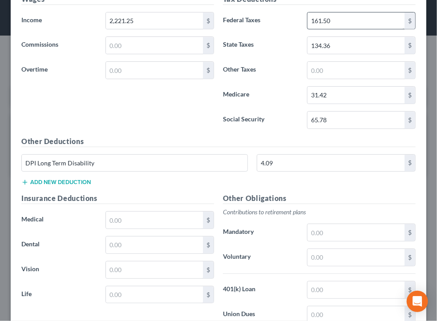
click at [21, 179] on button "Add new deduction" at bounding box center [55, 182] width 69 height 7
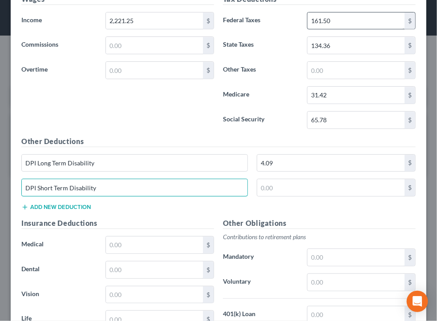
type input "DPI Short Term Disability"
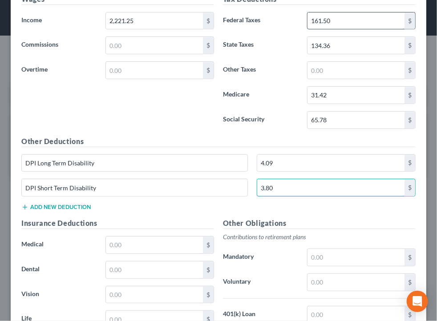
type input "3.80"
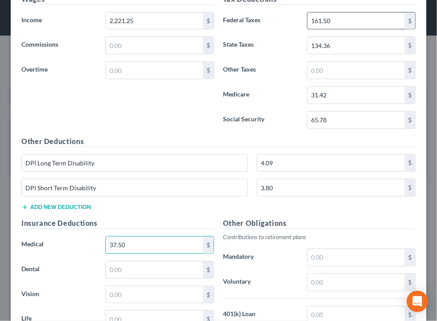
type input "37.50"
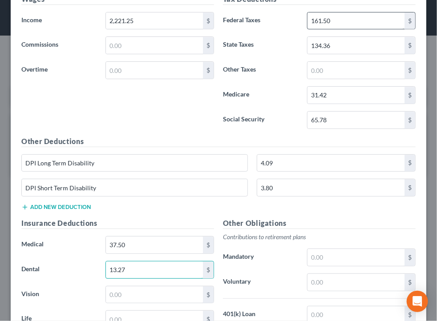
type input "13.27"
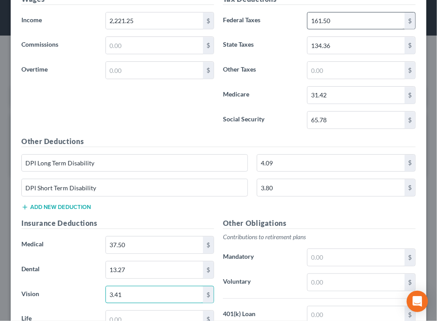
type input "3.41"
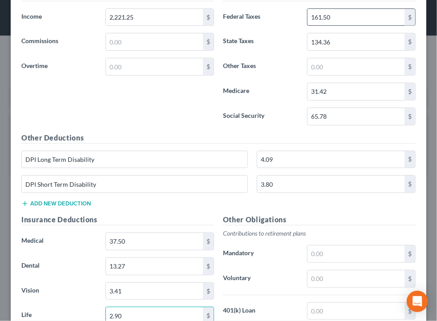
type input "2.90"
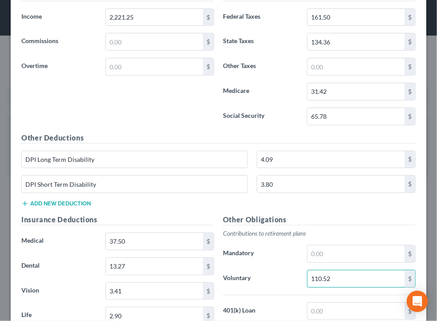
type input "110.52"
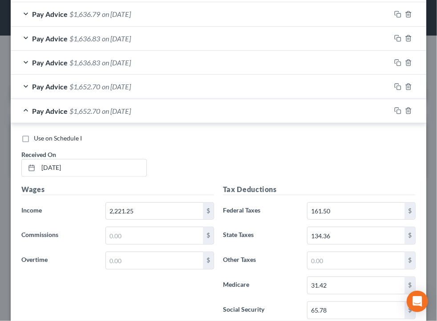
scroll to position [363, 0]
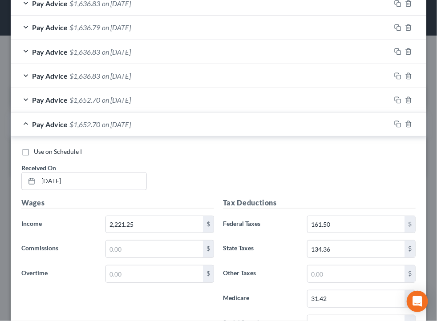
click at [288, 123] on div "Pay Advice $1,652.70 on [DATE]" at bounding box center [201, 125] width 380 height 24
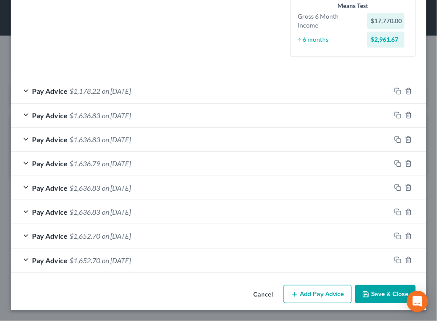
scroll to position [226, 0]
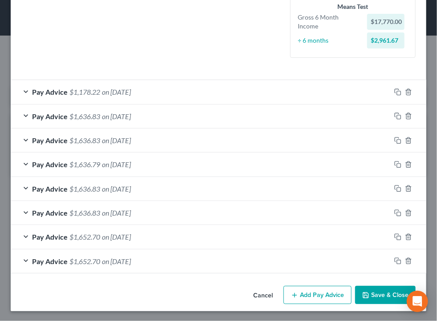
click at [295, 296] on button "Add Pay Advice" at bounding box center [317, 295] width 68 height 19
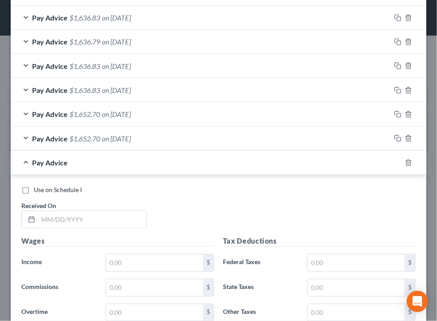
scroll to position [407, 0]
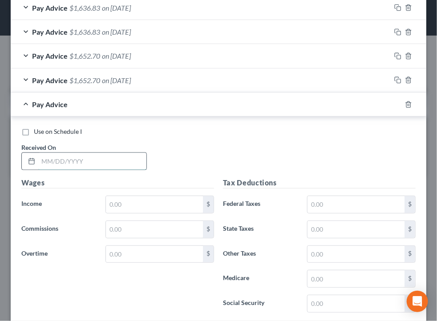
click at [84, 159] on input "text" at bounding box center [92, 161] width 108 height 17
click at [56, 160] on input "[DATE]" at bounding box center [92, 161] width 108 height 17
type input "[DATE]"
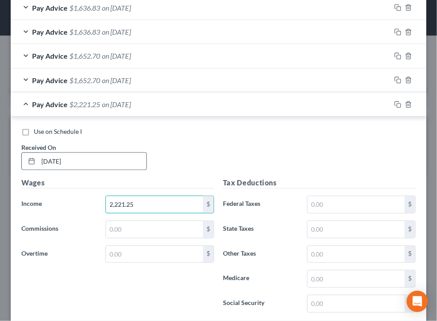
type input "2,221.25"
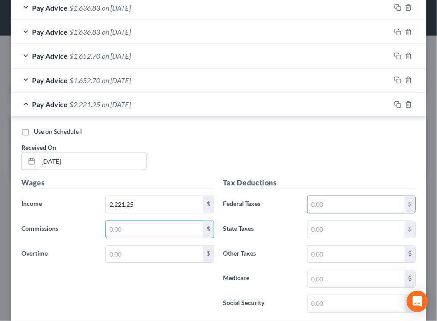
click at [327, 200] on input "text" at bounding box center [355, 204] width 97 height 17
type input "161.50"
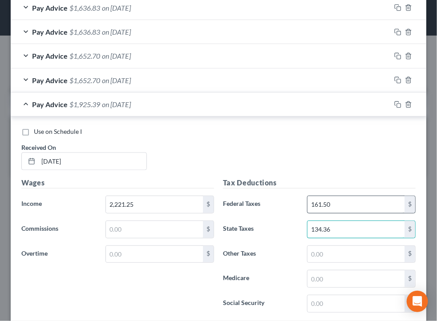
type input "134.36"
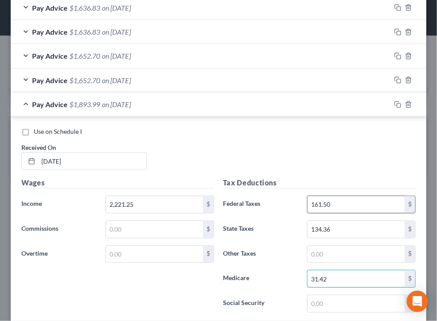
type input "31.42"
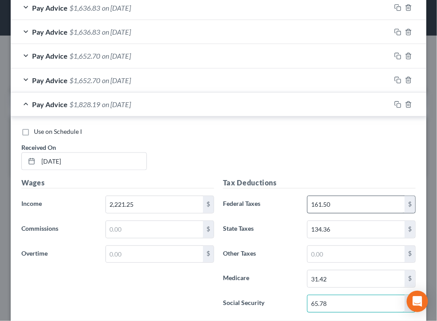
type input "65.78"
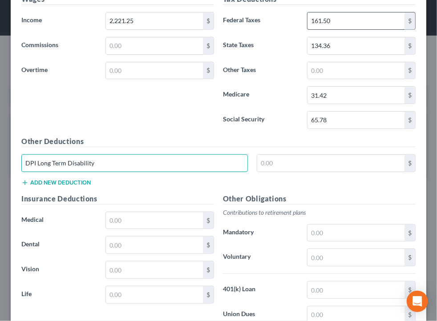
type input "DPI Long Term Disability"
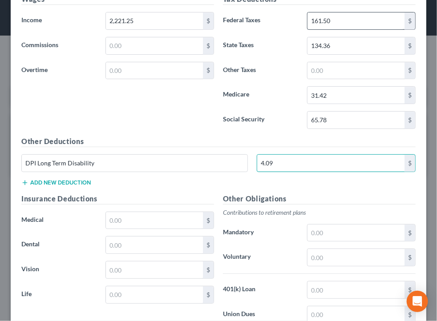
type input "4.09"
click at [21, 179] on button "Add new deduction" at bounding box center [55, 182] width 69 height 7
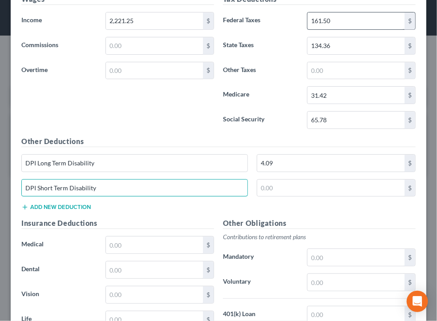
type input "DPI Short Term Disability"
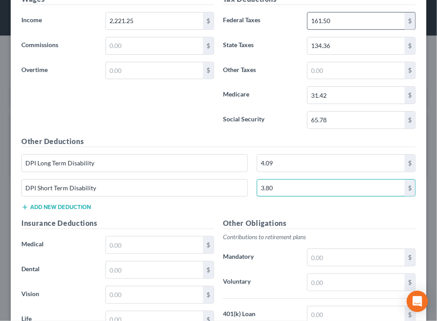
type input "3.80"
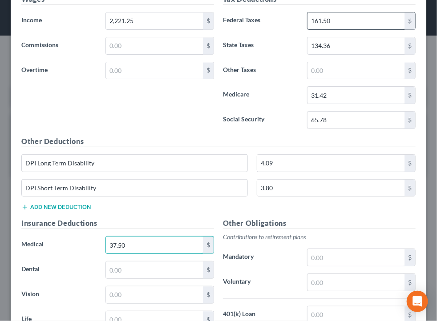
type input "37.50"
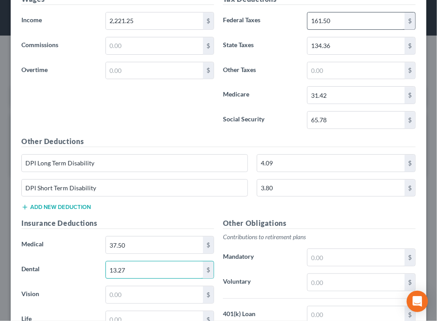
type input "13.27"
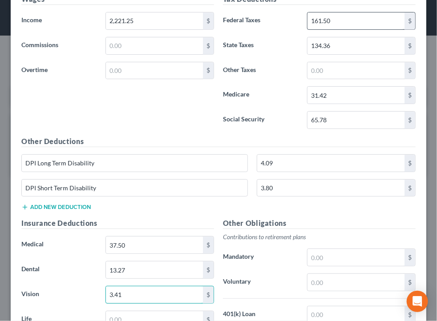
type input "3.41"
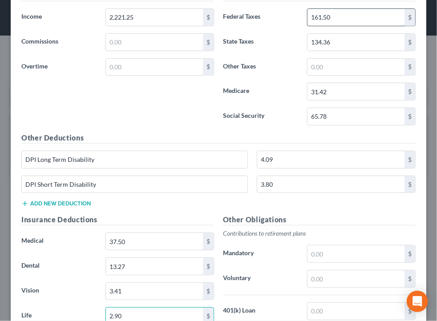
type input "2.90"
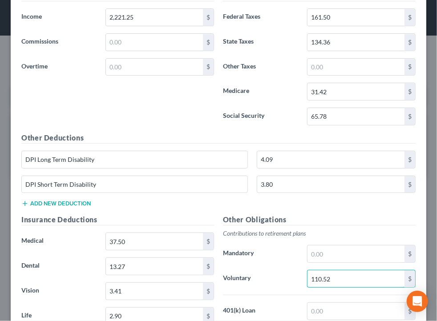
type input "110.52"
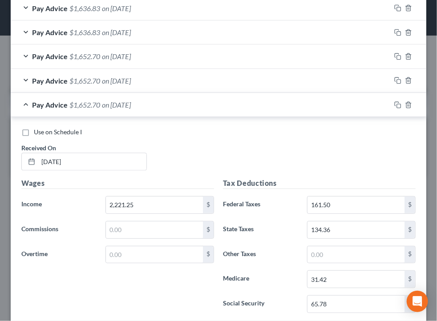
scroll to position [417, 0]
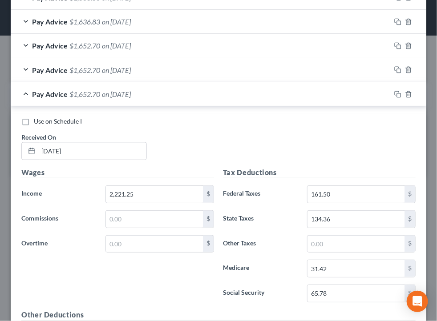
click at [266, 98] on div "Pay Advice $1,652.70 on [DATE]" at bounding box center [201, 94] width 380 height 24
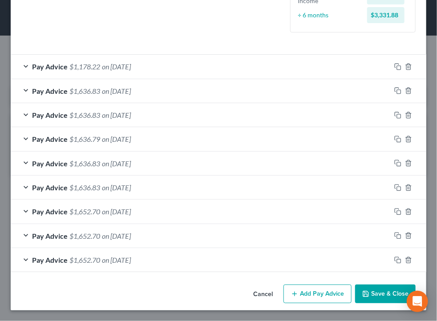
scroll to position [250, 0]
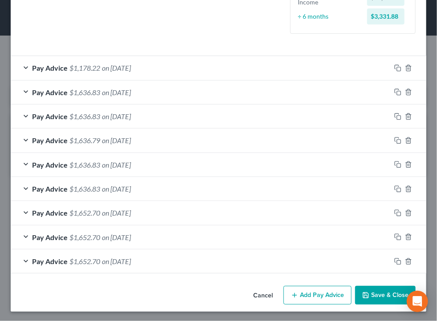
click at [326, 296] on button "Add Pay Advice" at bounding box center [317, 295] width 68 height 19
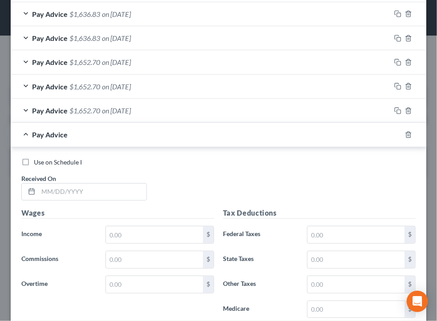
scroll to position [434, 0]
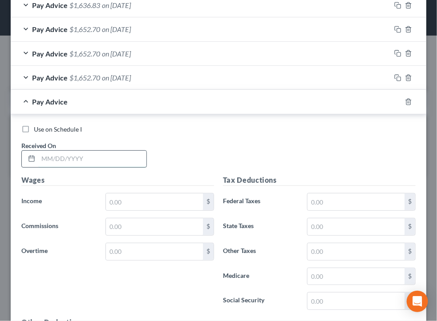
click at [110, 161] on input "text" at bounding box center [92, 159] width 108 height 17
type input "[DATE]"
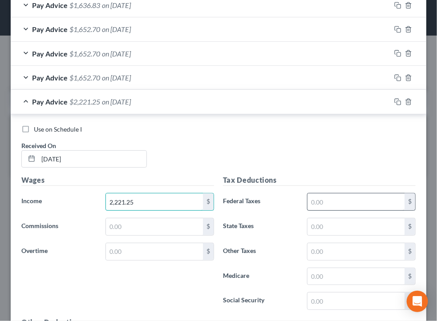
type input "2,221.25"
click at [371, 198] on input "text" at bounding box center [355, 202] width 97 height 17
type input "161.50"
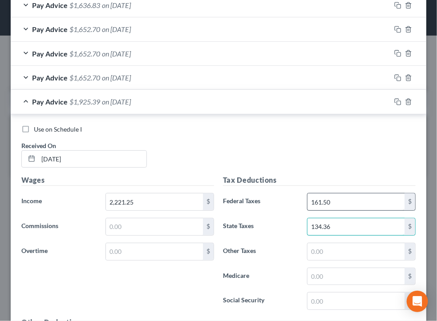
type input "134.36"
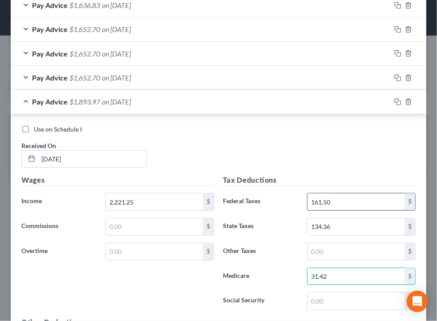
type input "31.42"
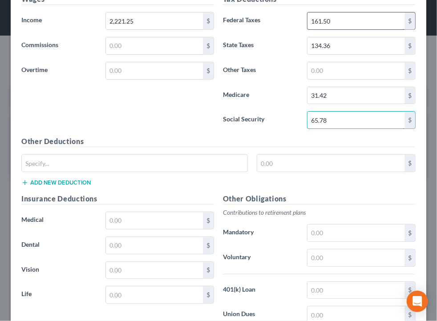
type input "65.78"
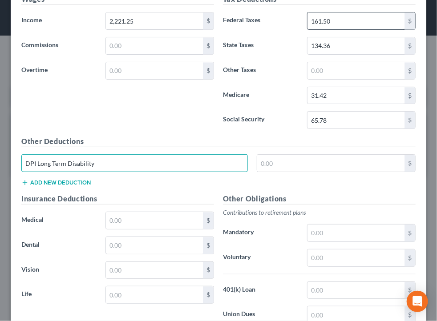
type input "DPI Long Term Disability"
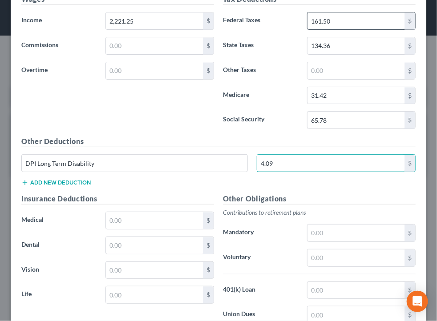
type input "4.09"
click at [21, 179] on button "Add new deduction" at bounding box center [55, 182] width 69 height 7
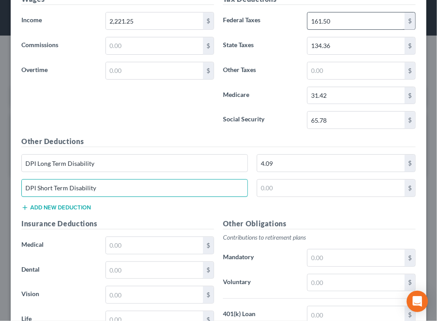
type input "DPI Short Term Disability"
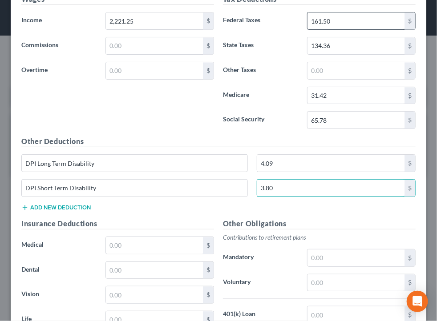
type input "3.80"
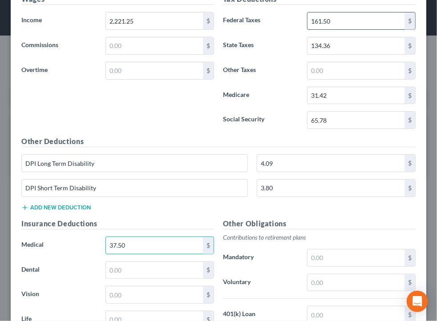
type input "37.50"
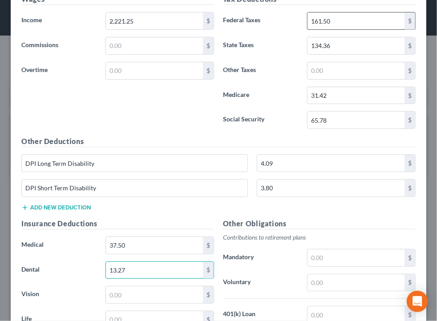
type input "13.27"
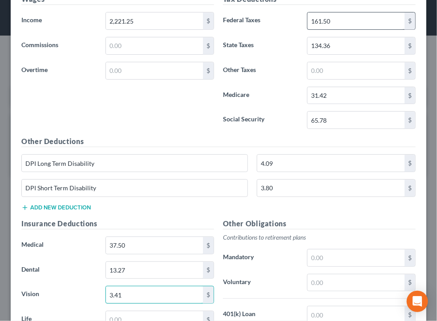
type input "3.41"
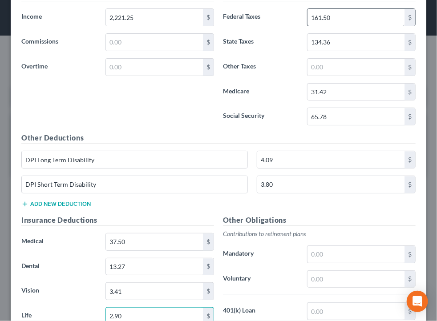
type input "2.90"
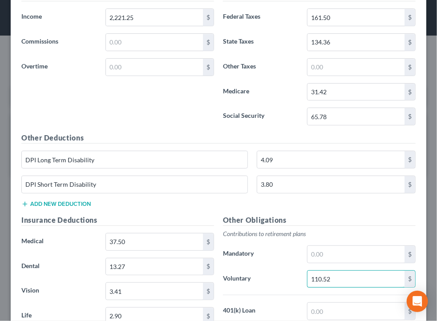
type input "110.52"
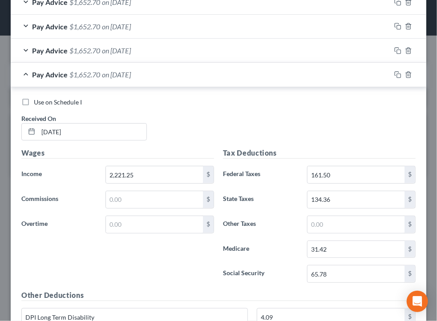
scroll to position [431, 0]
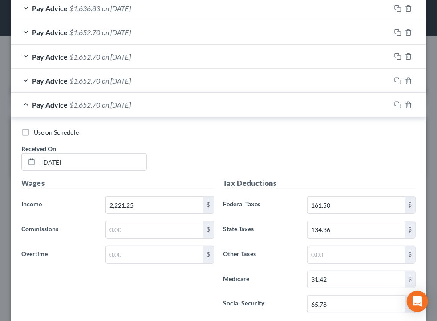
click at [207, 113] on div "Pay Advice $1,652.70 on [DATE]" at bounding box center [201, 105] width 380 height 24
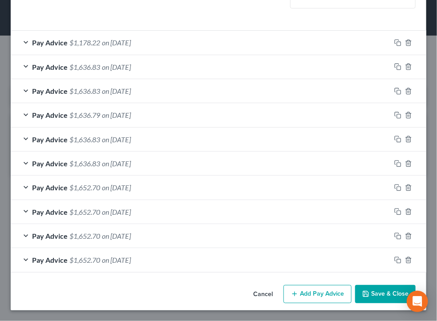
scroll to position [274, 0]
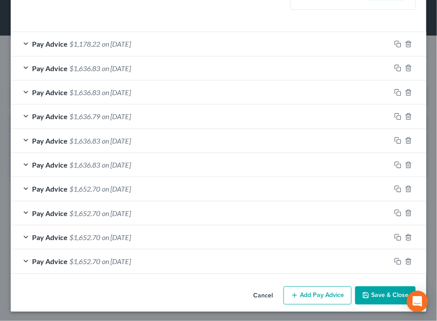
click at [323, 294] on button "Add Pay Advice" at bounding box center [317, 296] width 68 height 19
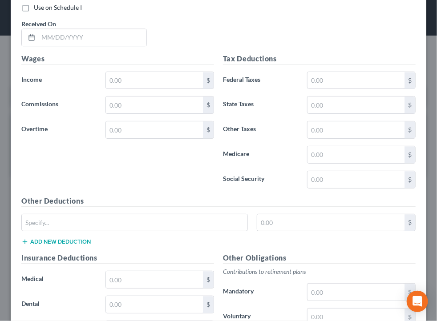
scroll to position [581, 0]
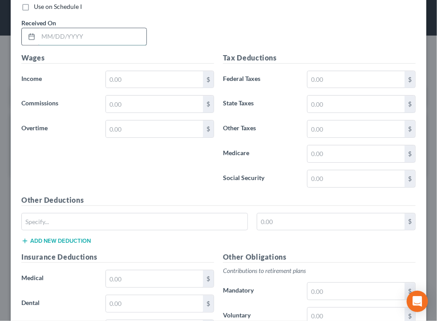
click at [123, 42] on input "text" at bounding box center [92, 36] width 108 height 17
type input "[DATE]"
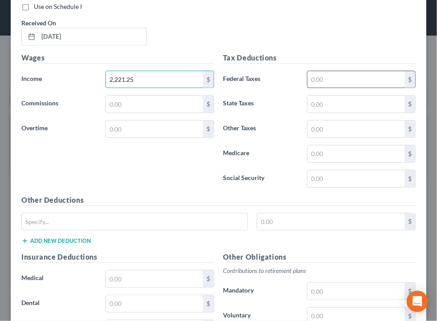
type input "2,221.25"
click at [354, 74] on input "text" at bounding box center [355, 79] width 97 height 17
type input "161.50"
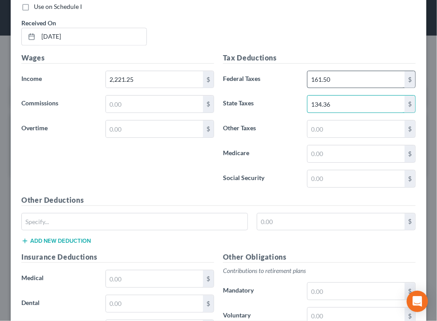
type input "134.36"
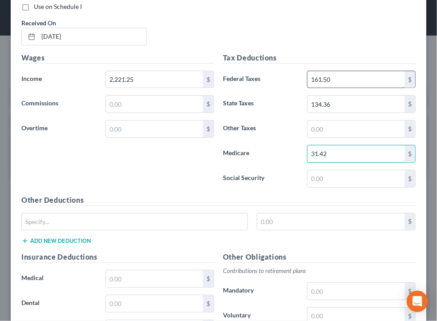
type input "31.42"
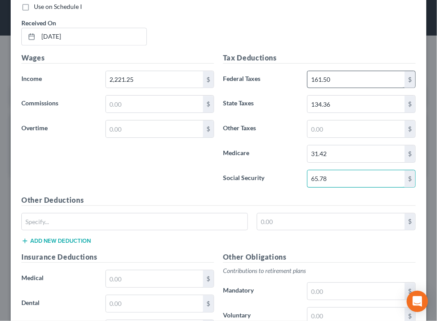
type input "65.78"
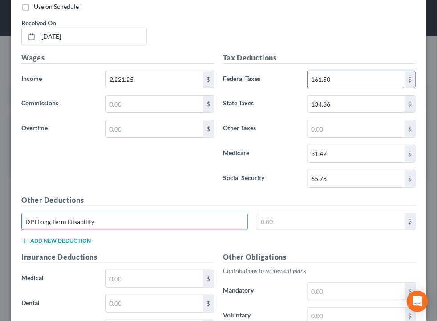
type input "DPI Long Term Disability"
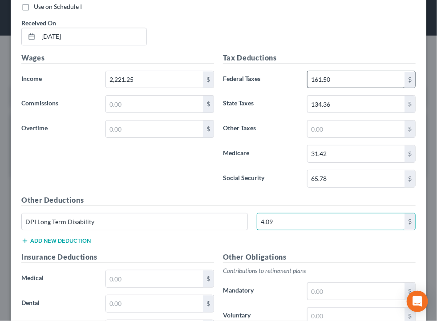
type input "4.09"
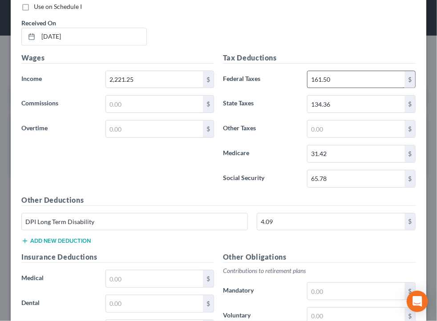
click at [21, 238] on button "Add new deduction" at bounding box center [55, 241] width 69 height 7
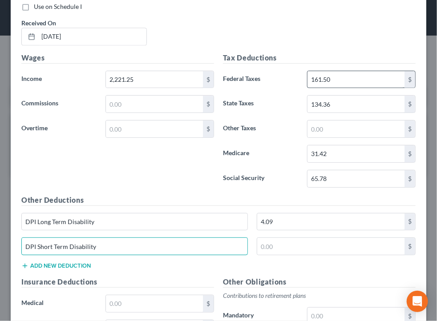
type input "DPI Short Term Disability"
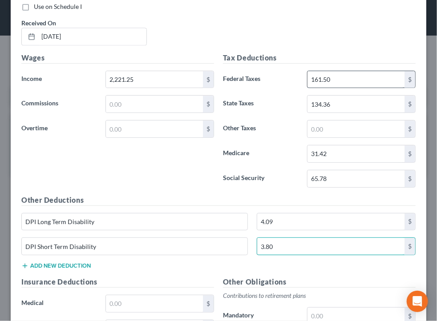
type input "3.80"
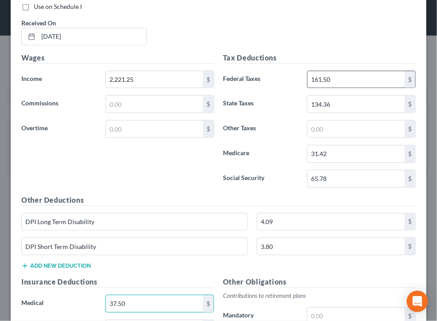
type input "37.50"
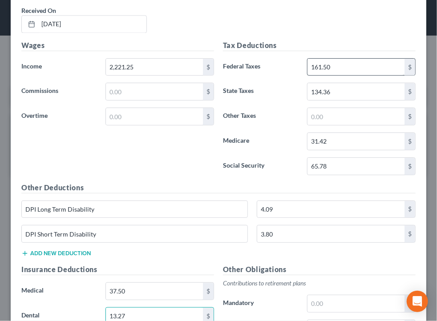
type input "13.27"
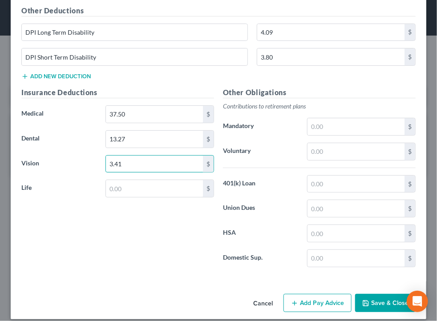
type input "3.41"
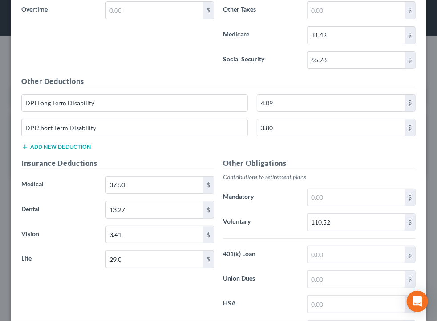
scroll to position [708, 0]
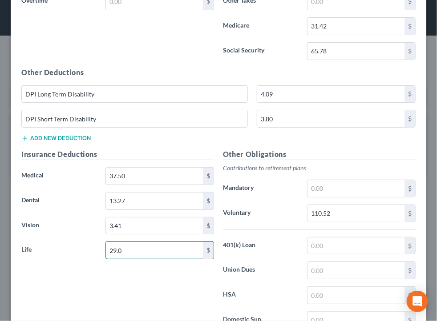
click at [161, 249] on input "29.0" at bounding box center [154, 250] width 97 height 17
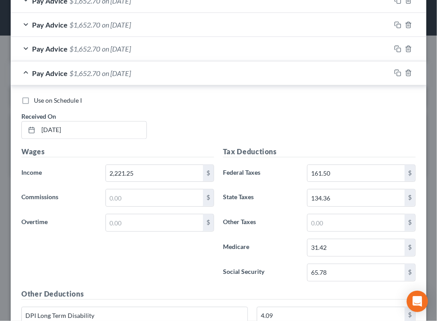
scroll to position [463, 0]
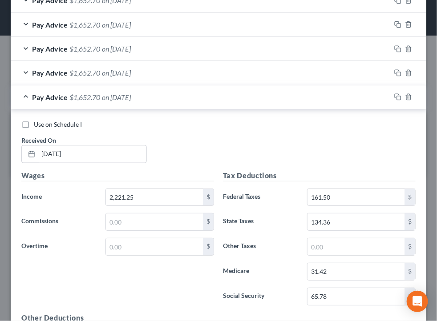
click at [261, 90] on div "Pay Advice $1,652.70 on [DATE]" at bounding box center [201, 97] width 380 height 24
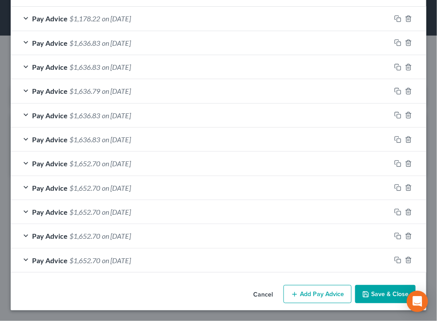
scroll to position [299, 0]
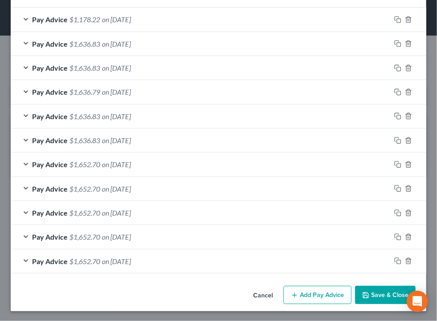
click at [312, 295] on button "Add Pay Advice" at bounding box center [317, 295] width 68 height 19
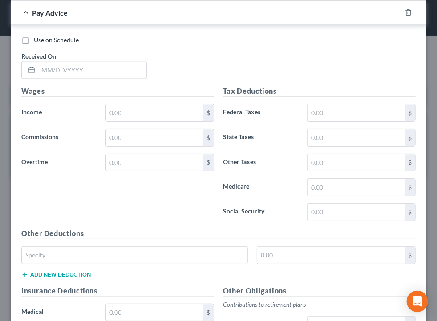
scroll to position [568, 0]
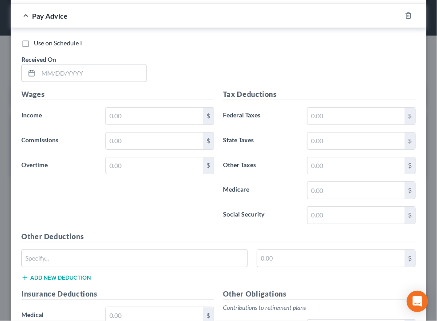
click at [103, 80] on div "Use on Schedule I Received On *" at bounding box center [218, 64] width 403 height 50
click at [105, 75] on input "text" at bounding box center [92, 73] width 108 height 17
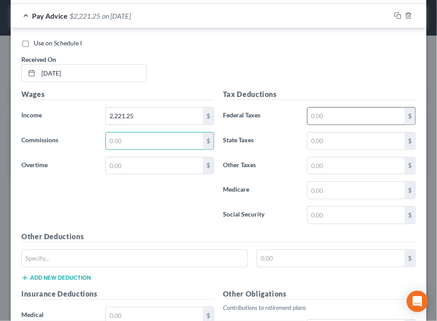
click at [364, 115] on input "text" at bounding box center [355, 116] width 97 height 17
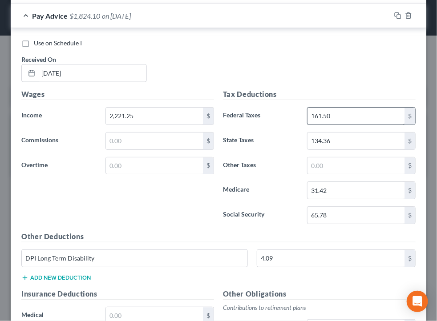
click at [21, 274] on button "Add new deduction" at bounding box center [55, 277] width 69 height 7
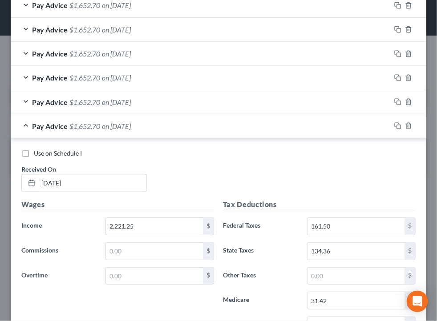
scroll to position [427, 0]
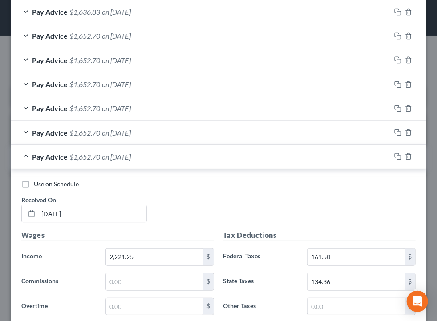
click at [266, 157] on div "Pay Advice $1,652.70 on [DATE]" at bounding box center [201, 157] width 380 height 24
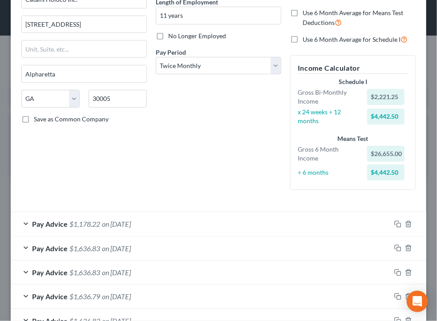
scroll to position [93, 0]
click at [183, 218] on div "Pay Advice $1,178.22 on [DATE]" at bounding box center [201, 225] width 380 height 24
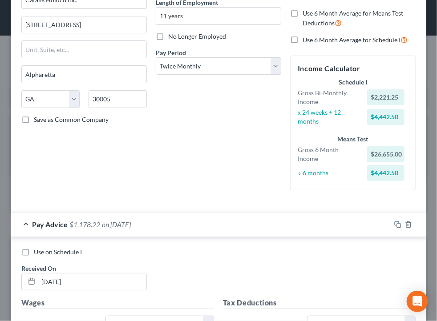
click at [58, 255] on label "Use on Schedule I" at bounding box center [58, 252] width 48 height 9
click at [43, 254] on input "Use on Schedule I" at bounding box center [40, 251] width 6 height 6
click at [219, 231] on div "Pay Advice $1,178.22 on [DATE] - Use on Schedule I" at bounding box center [201, 225] width 380 height 24
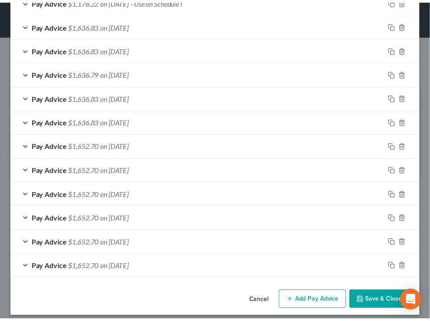
scroll to position [322, 0]
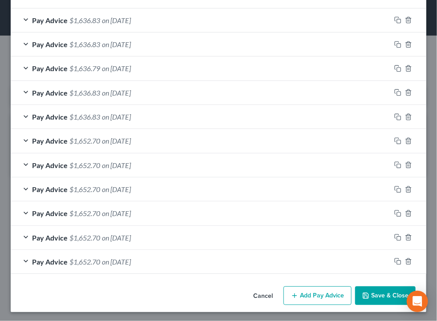
click at [363, 295] on button "Save & Close" at bounding box center [385, 296] width 61 height 19
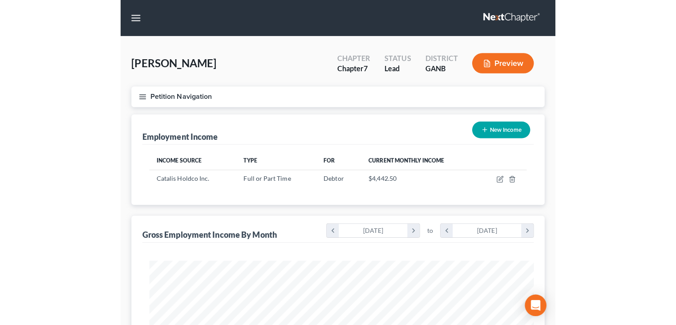
scroll to position [444692, 444488]
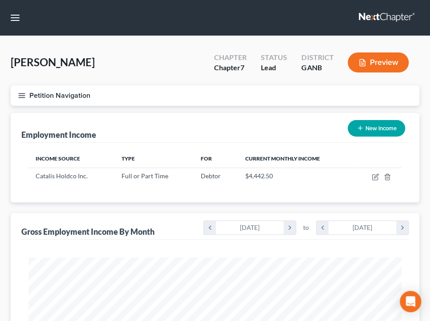
click at [226, 94] on button "Petition Navigation" at bounding box center [215, 95] width 408 height 20
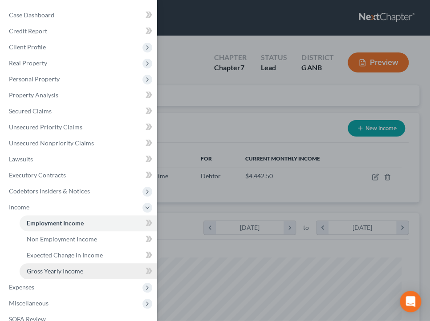
click at [46, 265] on link "Gross Yearly Income" at bounding box center [88, 271] width 137 height 16
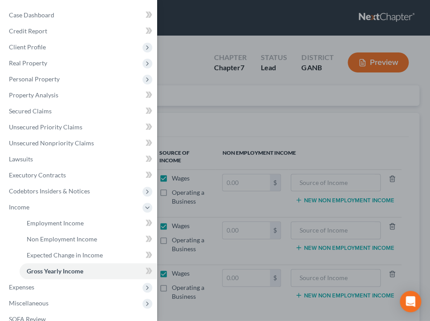
click at [213, 86] on div "Case Dashboard Payments Invoices Payments Payments Credit Report Client Profile" at bounding box center [215, 160] width 430 height 321
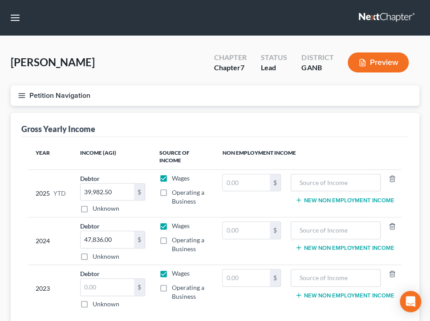
click at [162, 90] on button "Petition Navigation" at bounding box center [215, 95] width 408 height 20
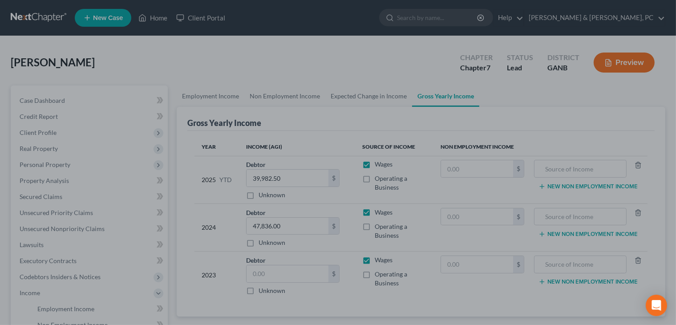
drag, startPoint x: 359, startPoint y: 42, endPoint x: 343, endPoint y: 39, distance: 15.9
click at [343, 39] on div at bounding box center [338, 162] width 676 height 325
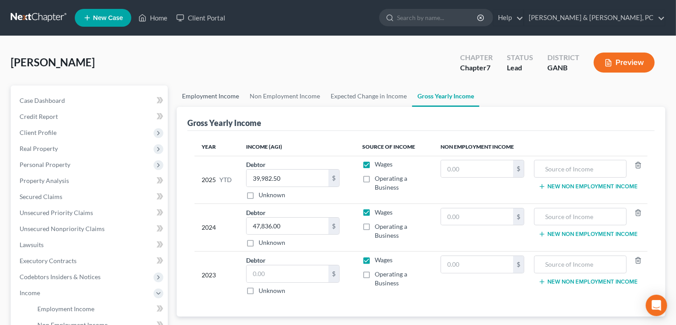
click at [228, 91] on link "Employment Income" at bounding box center [211, 95] width 68 height 21
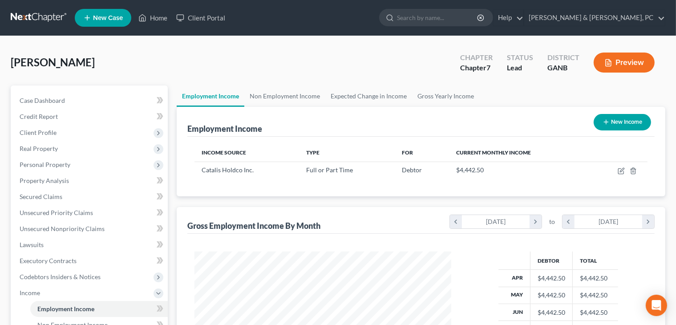
scroll to position [212, 0]
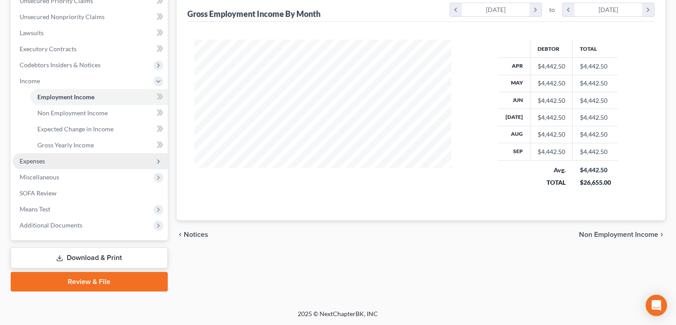
click at [75, 162] on span "Expenses" at bounding box center [89, 161] width 155 height 16
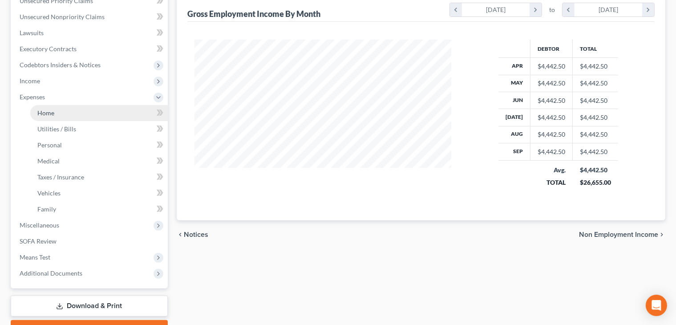
click at [72, 111] on link "Home" at bounding box center [98, 113] width 137 height 16
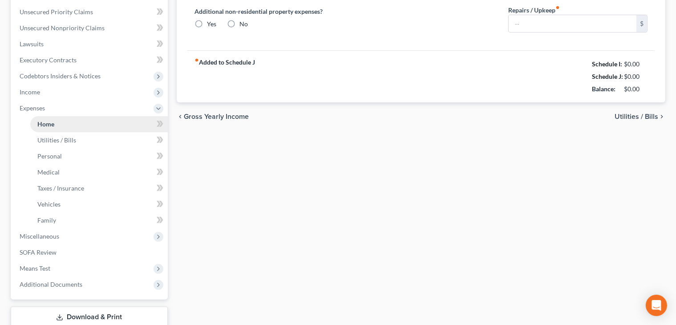
type input "1,590.00"
type input "0.00"
radio input "true"
type input "38.00"
type input "0.00"
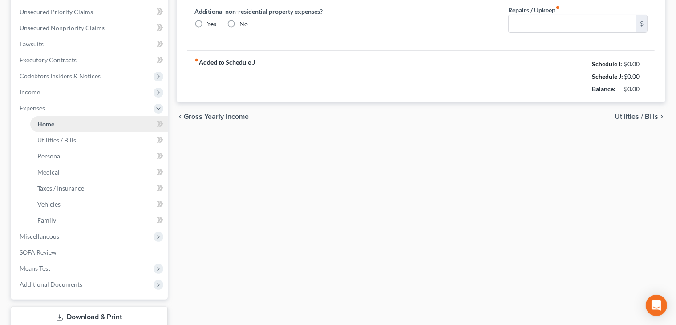
type input "0.00"
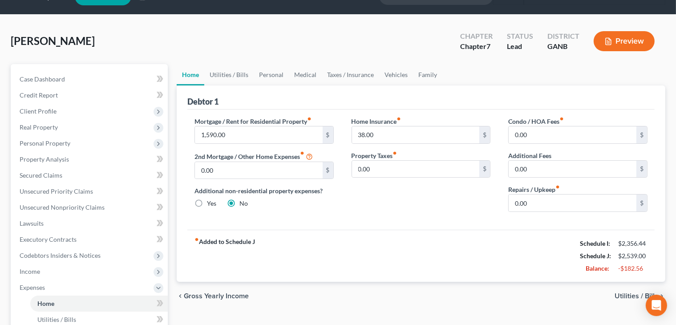
scroll to position [260, 0]
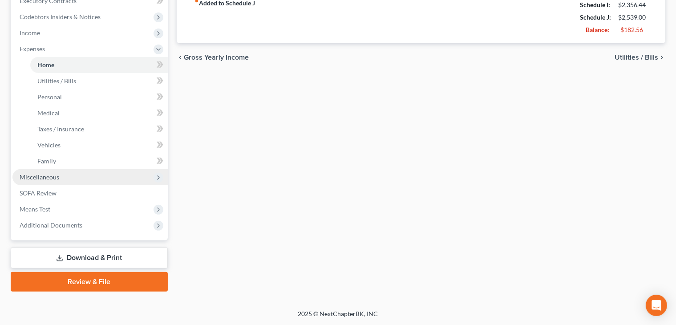
click at [50, 182] on span "Miscellaneous" at bounding box center [89, 177] width 155 height 16
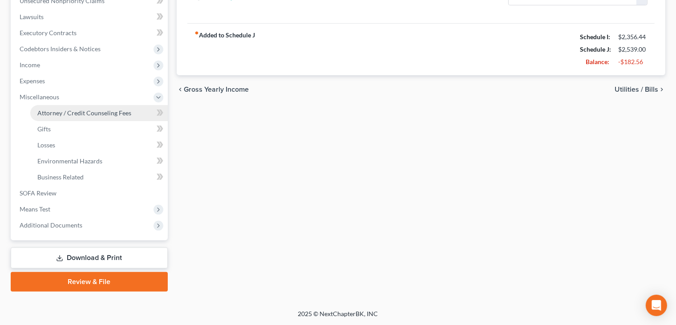
click at [67, 109] on span "Attorney / Credit Counseling Fees" at bounding box center [84, 113] width 94 height 8
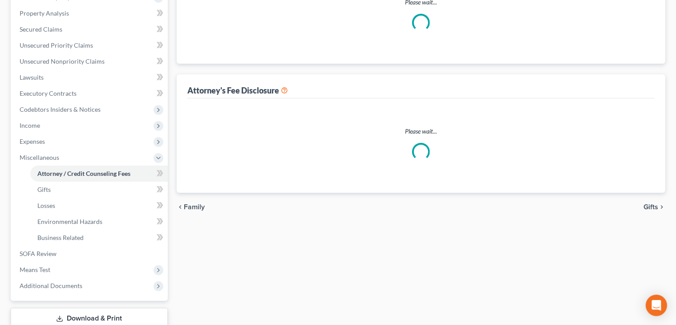
select select "0"
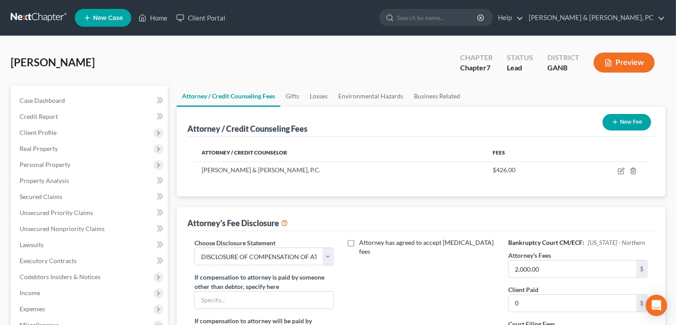
scroll to position [228, 0]
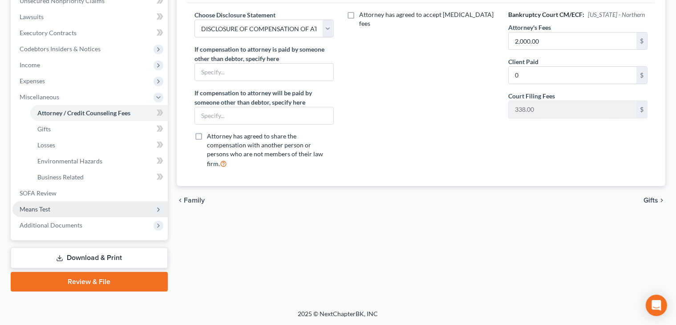
click at [57, 203] on span "Means Test" at bounding box center [89, 209] width 155 height 16
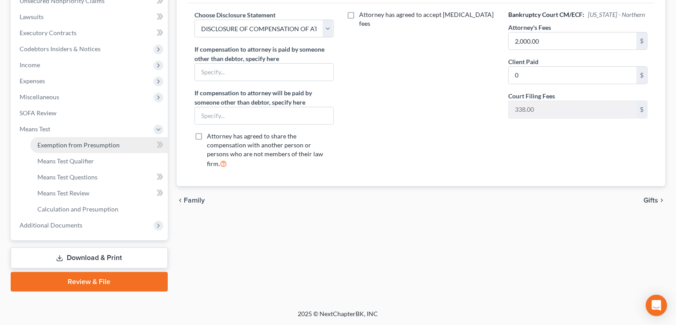
click at [103, 150] on link "Exemption from Presumption" at bounding box center [98, 145] width 137 height 16
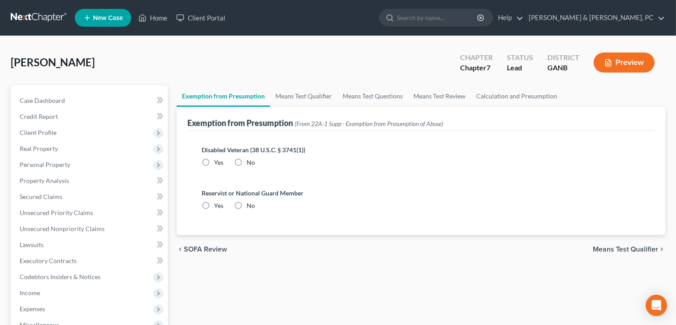
click at [246, 167] on div "Disabled Veteran (38 U.S.C. § 3741(1)) Yes No" at bounding box center [420, 159] width 453 height 43
click at [249, 161] on span "No" at bounding box center [250, 162] width 8 height 8
click at [250, 161] on input "No" at bounding box center [253, 161] width 6 height 6
radio input "true"
click at [249, 206] on span "No" at bounding box center [250, 206] width 8 height 8
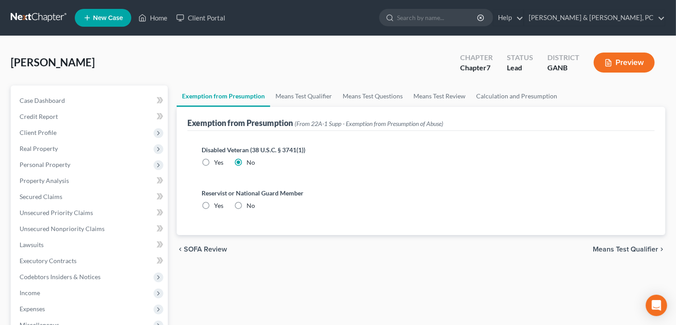
click at [250, 206] on input "No" at bounding box center [253, 204] width 6 height 6
radio input "true"
click at [304, 93] on link "Means Test Qualifier" at bounding box center [303, 95] width 67 height 21
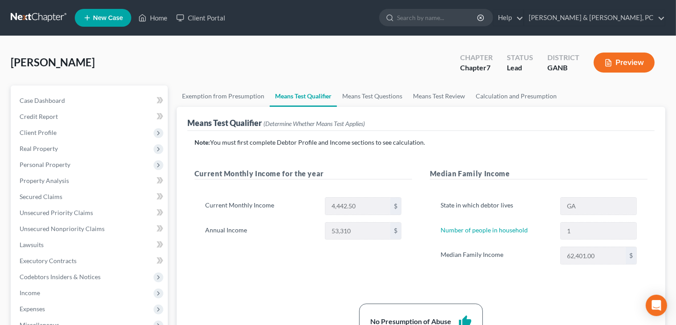
click at [102, 91] on div "Case Dashboard Payments Invoices Payments Payments Credit Report Client Profile…" at bounding box center [89, 276] width 157 height 383
click at [109, 97] on link "Case Dashboard" at bounding box center [89, 101] width 155 height 16
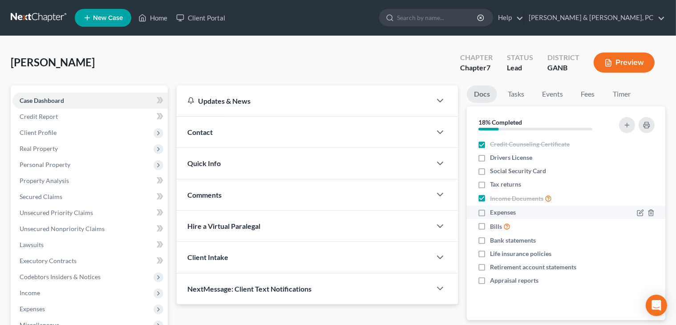
click at [490, 214] on label "Expenses" at bounding box center [503, 212] width 26 height 9
click at [493, 214] on input "Expenses" at bounding box center [496, 211] width 6 height 6
checkbox input "true"
click at [660, 18] on link "[PERSON_NAME] & [PERSON_NAME], PC" at bounding box center [594, 18] width 141 height 16
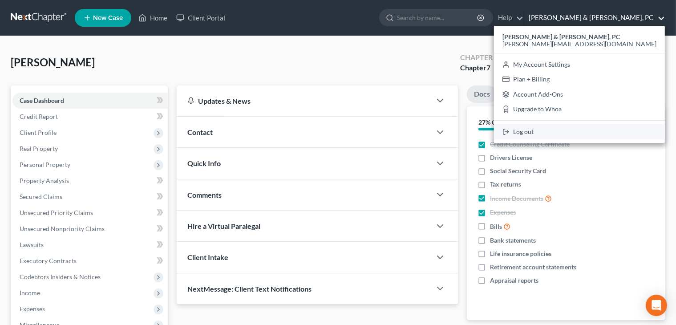
click at [590, 129] on link "Log out" at bounding box center [579, 131] width 171 height 15
